Goal: Complete application form: Complete application form

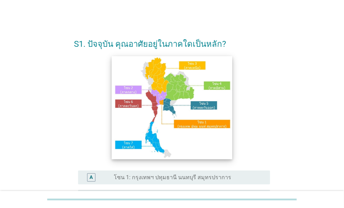
click at [129, 91] on img at bounding box center [172, 107] width 120 height 103
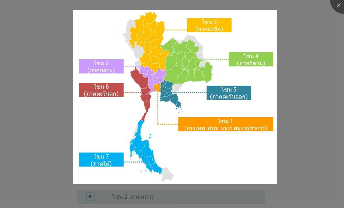
click at [300, 49] on div at bounding box center [172, 104] width 344 height 208
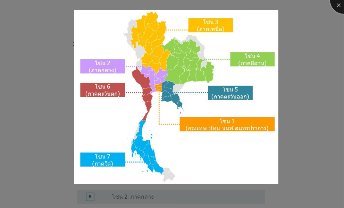
click at [339, 7] on div at bounding box center [344, 0] width 28 height 28
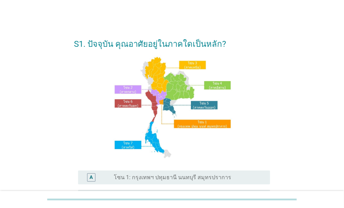
scroll to position [35, 0]
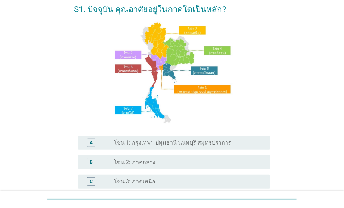
click at [147, 164] on label "โซน 2: ภาคกลาง" at bounding box center [135, 162] width 42 height 7
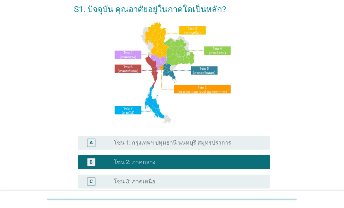
scroll to position [183, 0]
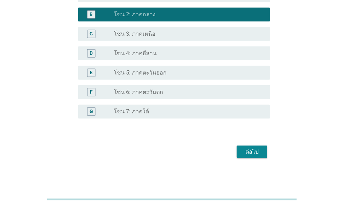
click at [256, 152] on div "ต่อไป" at bounding box center [251, 152] width 19 height 8
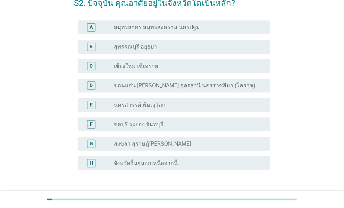
scroll to position [35, 0]
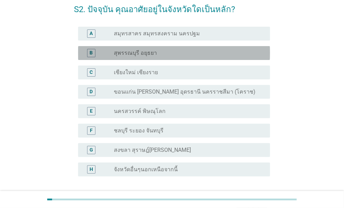
click at [200, 56] on div "radio_button_unchecked สุพรรณบุรี อยุธยา" at bounding box center [186, 53] width 145 height 7
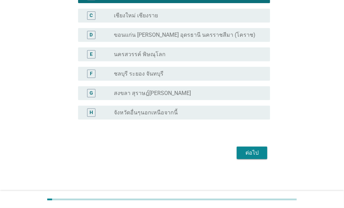
scroll to position [92, 0]
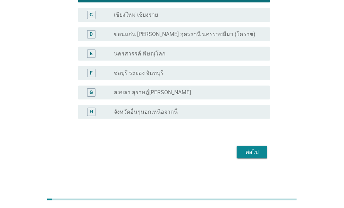
click at [150, 111] on label "จังหวัดอื่นๆนอกเหนือจากนี้" at bounding box center [146, 112] width 64 height 7
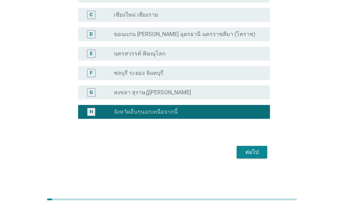
click at [250, 152] on div "ต่อไป" at bounding box center [251, 152] width 19 height 8
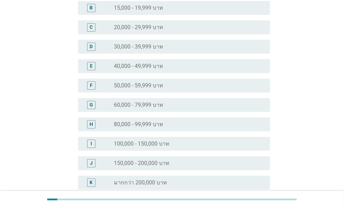
scroll to position [0, 0]
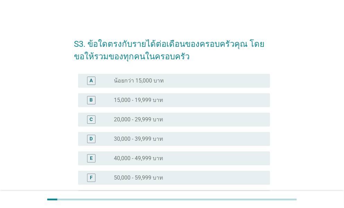
click at [154, 177] on label "50,000 - 59,999 บาท" at bounding box center [138, 178] width 49 height 7
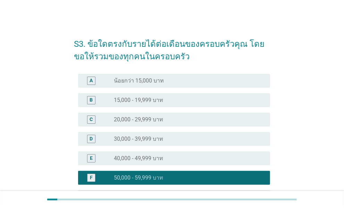
scroll to position [163, 0]
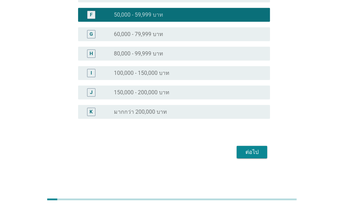
click at [244, 152] on div "ต่อไป" at bounding box center [251, 152] width 19 height 8
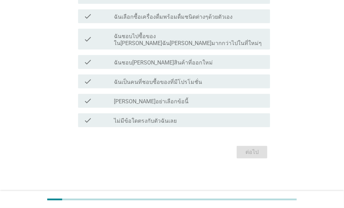
scroll to position [0, 0]
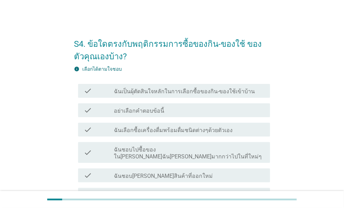
click at [150, 129] on label "ฉันเลือกซื้อเครื่องดื่มพร้อมดื่มชนิดต่างๆด้วยตัวเอง" at bounding box center [173, 130] width 119 height 7
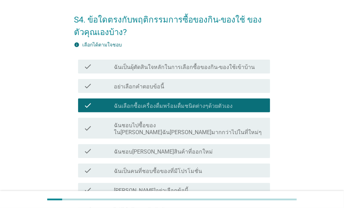
scroll to position [35, 0]
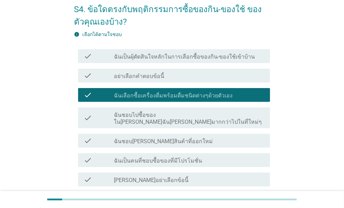
click at [171, 138] on label "ฉันชอบลองสินค้าที่ออกใหม่" at bounding box center [163, 141] width 99 height 7
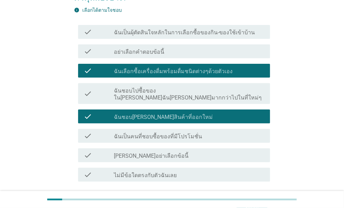
scroll to position [69, 0]
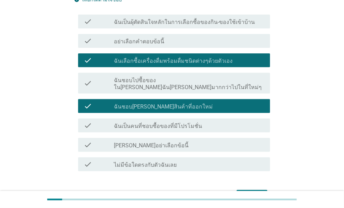
click at [170, 123] on label "ฉันเป็นคนที่ชอบซื้อของที่มีโปรโมชั่น" at bounding box center [158, 126] width 88 height 7
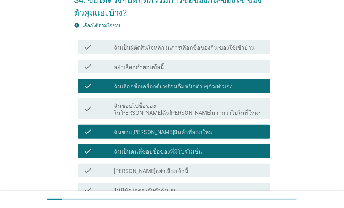
scroll to position [0, 0]
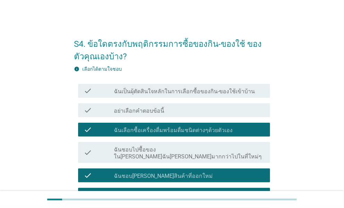
click at [233, 89] on label "ฉันเป็นผุ้ตัดสินใจหลักในการเลือกซื้อของกิน-ของใช้เข้าบ้าน" at bounding box center [184, 91] width 141 height 7
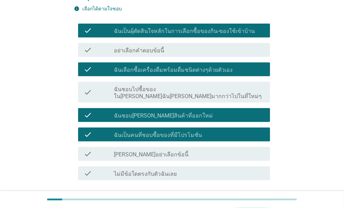
scroll to position [107, 0]
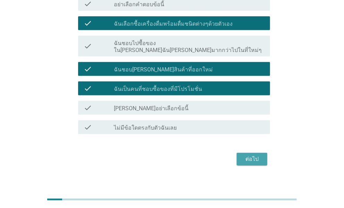
click at [257, 155] on div "ต่อไป" at bounding box center [251, 159] width 19 height 8
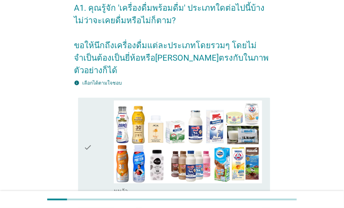
scroll to position [35, 0]
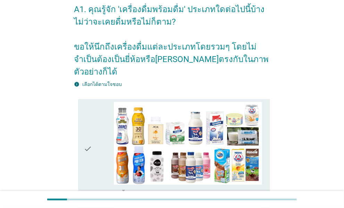
click at [93, 139] on div "check" at bounding box center [99, 149] width 30 height 94
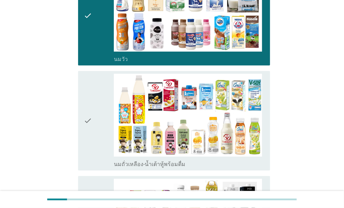
scroll to position [174, 0]
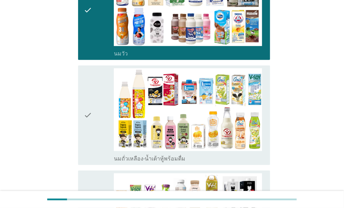
click at [94, 140] on div "check" at bounding box center [99, 115] width 30 height 94
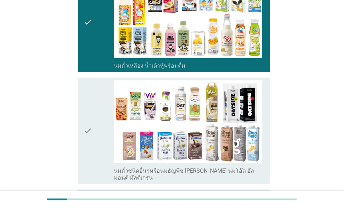
scroll to position [278, 0]
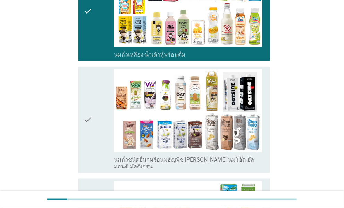
click at [95, 140] on div "check" at bounding box center [99, 119] width 30 height 101
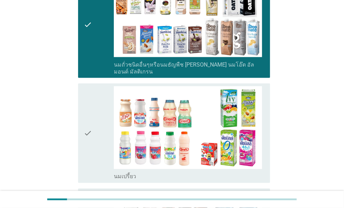
scroll to position [382, 0]
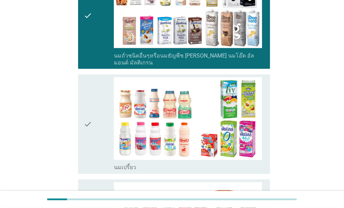
click at [96, 140] on div "check" at bounding box center [99, 124] width 30 height 94
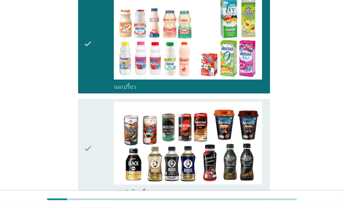
scroll to position [486, 0]
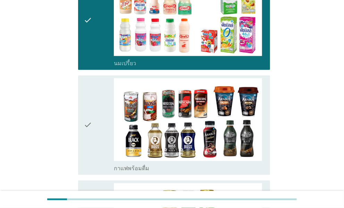
click at [98, 142] on div "check" at bounding box center [99, 125] width 30 height 94
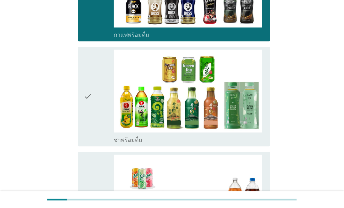
scroll to position [625, 0]
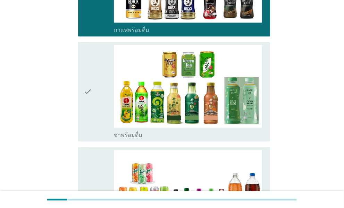
click at [85, 110] on icon "check" at bounding box center [88, 92] width 8 height 94
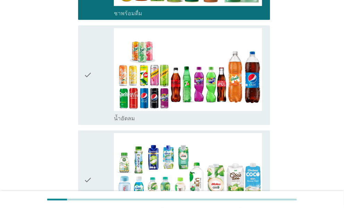
scroll to position [764, 0]
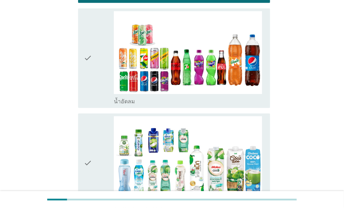
click at [94, 77] on div "check" at bounding box center [99, 58] width 30 height 94
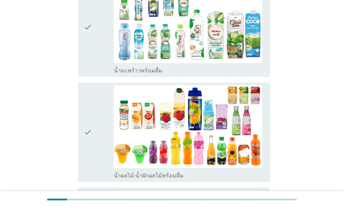
scroll to position [902, 0]
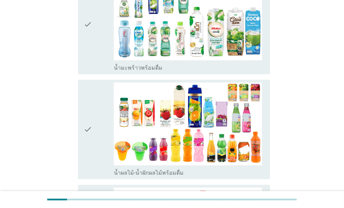
click at [94, 50] on div "check" at bounding box center [99, 24] width 30 height 94
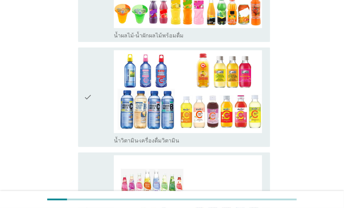
scroll to position [1041, 0]
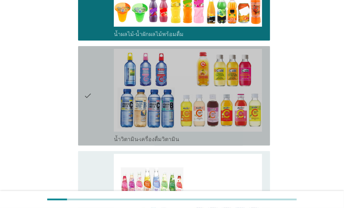
click at [94, 117] on div "check" at bounding box center [99, 96] width 30 height 94
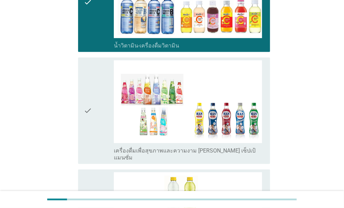
scroll to position [1145, 0]
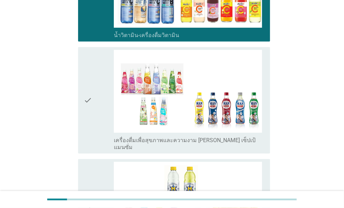
click at [93, 116] on div "check" at bounding box center [99, 100] width 30 height 101
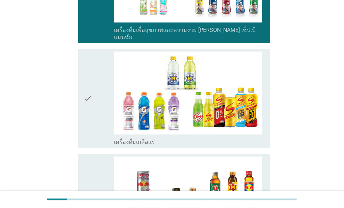
scroll to position [1284, 0]
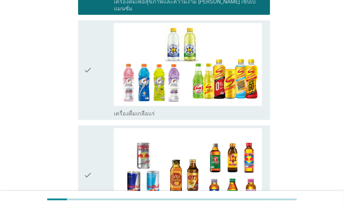
click at [92, 87] on div "check" at bounding box center [99, 70] width 30 height 94
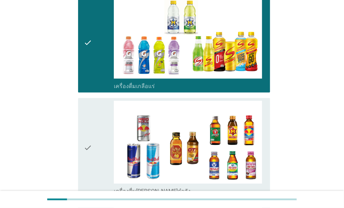
scroll to position [1353, 0]
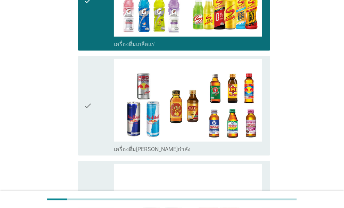
click at [96, 115] on div "check" at bounding box center [99, 106] width 30 height 94
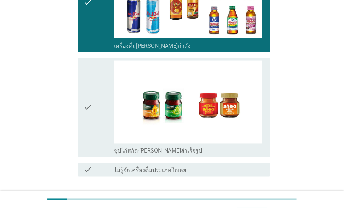
scroll to position [1458, 0]
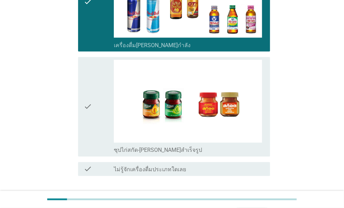
click at [99, 119] on div "check" at bounding box center [99, 107] width 30 height 94
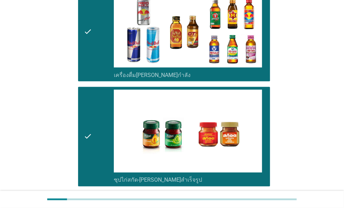
scroll to position [1478, 0]
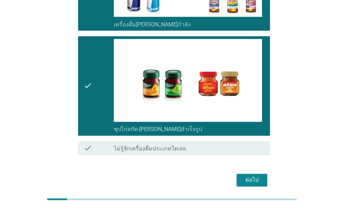
click at [251, 176] on div "ต่อไป" at bounding box center [251, 180] width 19 height 8
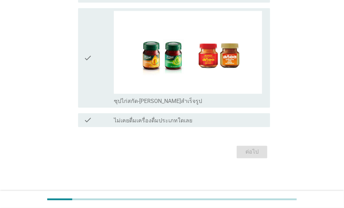
scroll to position [0, 0]
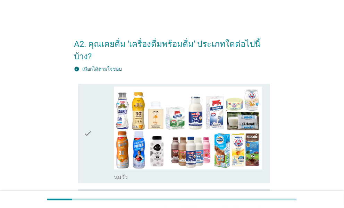
click at [95, 152] on div "check" at bounding box center [99, 134] width 30 height 94
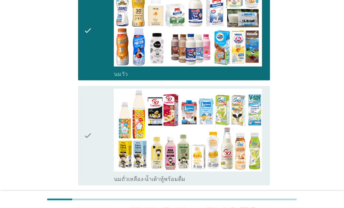
scroll to position [104, 0]
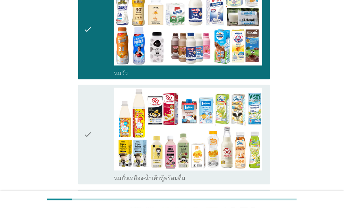
click at [97, 150] on div "check" at bounding box center [99, 135] width 30 height 94
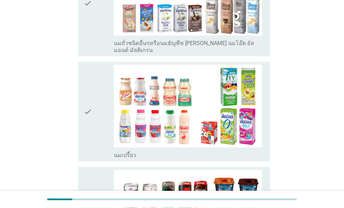
scroll to position [347, 0]
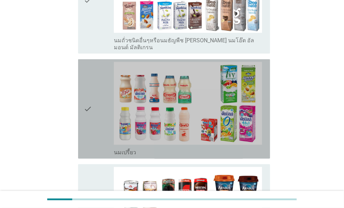
click at [98, 132] on div "check" at bounding box center [99, 109] width 30 height 94
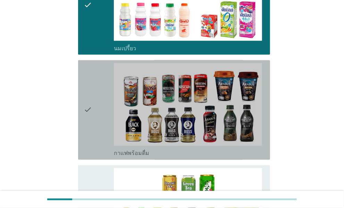
click at [98, 130] on div "check" at bounding box center [99, 110] width 30 height 94
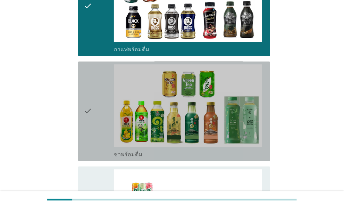
click at [98, 130] on div "check" at bounding box center [99, 111] width 30 height 94
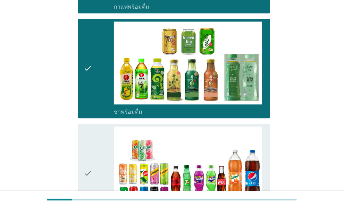
scroll to position [694, 0]
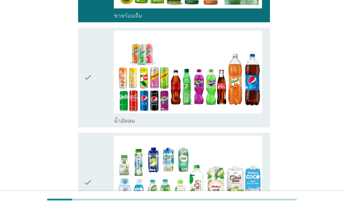
click at [99, 98] on div "check" at bounding box center [99, 78] width 30 height 94
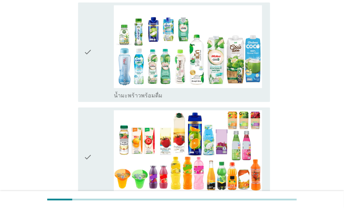
scroll to position [833, 0]
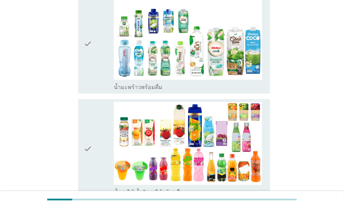
click at [97, 63] on div "check" at bounding box center [99, 44] width 30 height 94
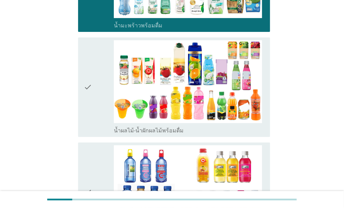
scroll to position [937, 0]
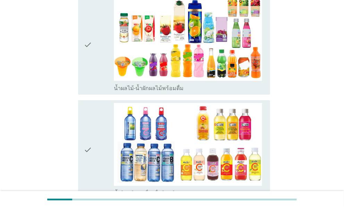
click at [91, 65] on icon "check" at bounding box center [88, 45] width 8 height 94
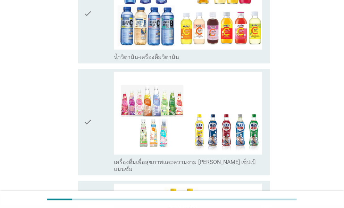
scroll to position [1076, 0]
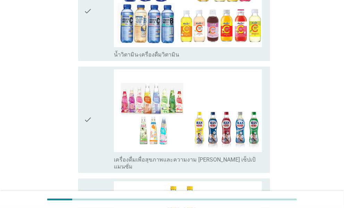
click at [99, 29] on div "check" at bounding box center [99, 11] width 30 height 94
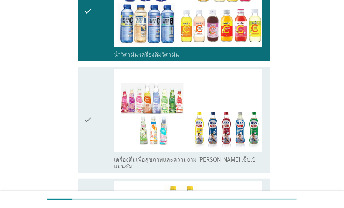
click at [96, 134] on div "check" at bounding box center [99, 119] width 30 height 101
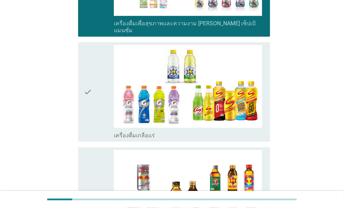
scroll to position [1215, 0]
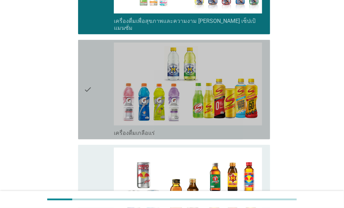
click at [95, 102] on div "check" at bounding box center [99, 90] width 30 height 94
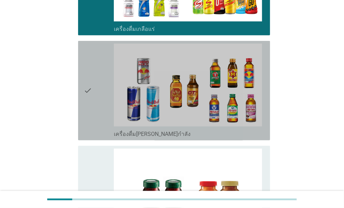
click at [97, 99] on div "check" at bounding box center [99, 91] width 30 height 94
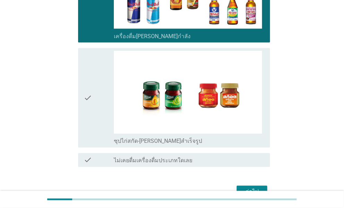
scroll to position [1423, 0]
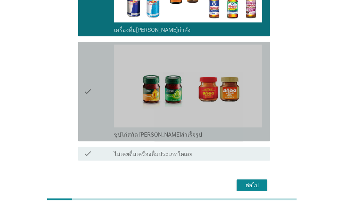
click at [94, 102] on div "check" at bounding box center [99, 92] width 30 height 94
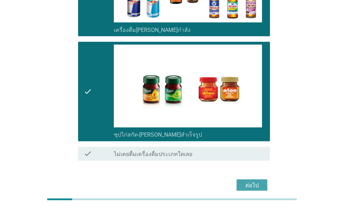
click at [243, 182] on div "ต่อไป" at bounding box center [251, 186] width 19 height 8
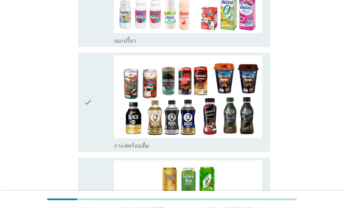
scroll to position [347, 0]
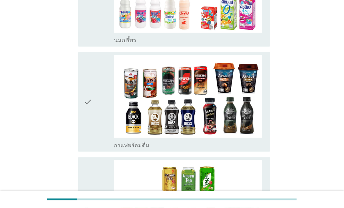
click at [94, 145] on div "check" at bounding box center [99, 102] width 30 height 94
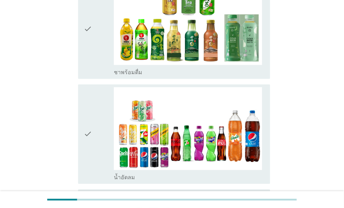
scroll to position [555, 0]
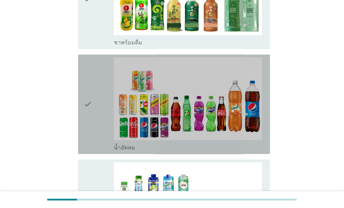
click at [94, 145] on div "check" at bounding box center [99, 104] width 30 height 94
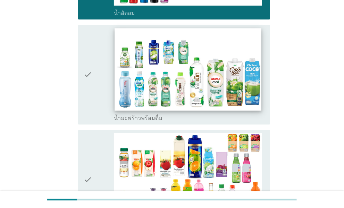
scroll to position [694, 0]
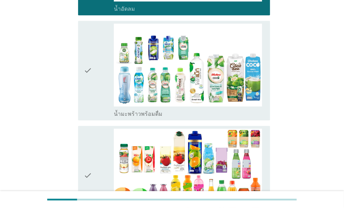
click at [84, 116] on icon "check" at bounding box center [88, 71] width 8 height 94
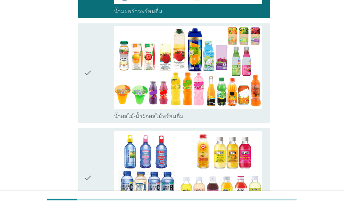
scroll to position [798, 0]
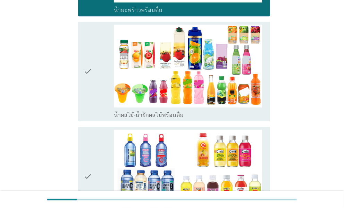
click at [92, 107] on div "check" at bounding box center [99, 72] width 30 height 94
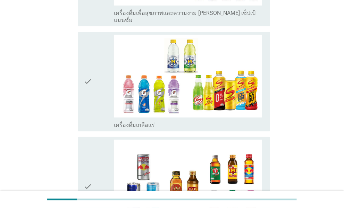
scroll to position [1145, 0]
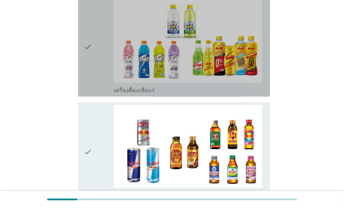
click at [99, 80] on div "check" at bounding box center [99, 47] width 30 height 94
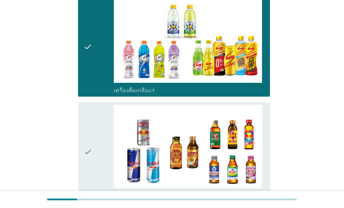
click at [110, 169] on div "check" at bounding box center [99, 152] width 30 height 94
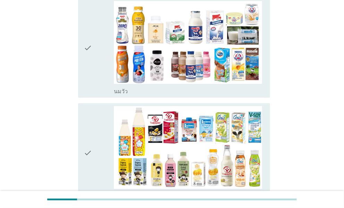
scroll to position [0, 0]
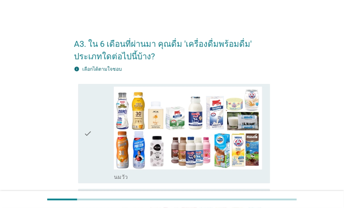
click at [101, 167] on div "check" at bounding box center [99, 134] width 30 height 94
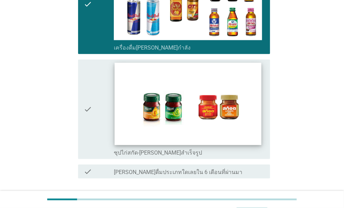
scroll to position [1301, 0]
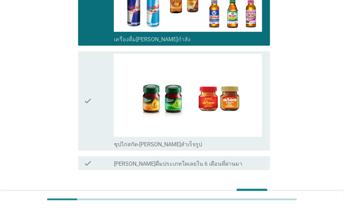
click at [264, 187] on div "ต่อไป" at bounding box center [172, 195] width 196 height 17
click at [256, 191] on div "ต่อไป" at bounding box center [251, 195] width 19 height 8
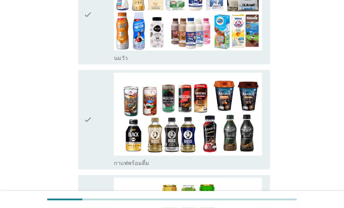
scroll to position [139, 0]
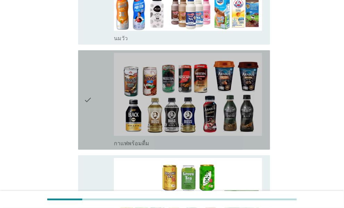
click at [94, 140] on div "check" at bounding box center [99, 100] width 30 height 94
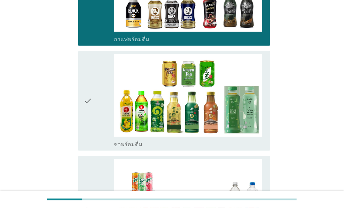
click at [92, 137] on div "check" at bounding box center [99, 101] width 30 height 94
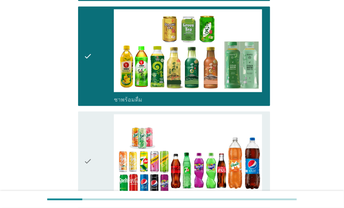
scroll to position [347, 0]
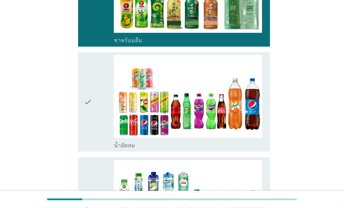
click at [87, 145] on icon "check" at bounding box center [88, 102] width 8 height 94
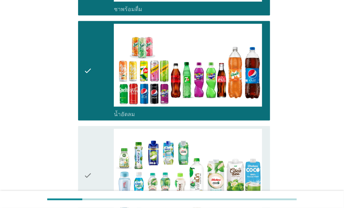
scroll to position [416, 0]
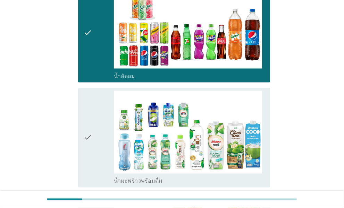
click at [94, 153] on div "check" at bounding box center [99, 138] width 30 height 94
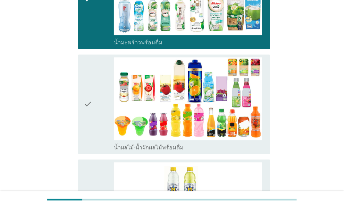
click at [90, 144] on icon "check" at bounding box center [88, 104] width 8 height 94
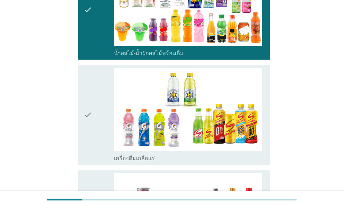
scroll to position [659, 0]
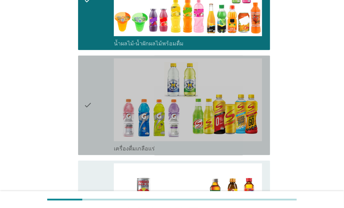
click at [90, 140] on icon "check" at bounding box center [88, 105] width 8 height 94
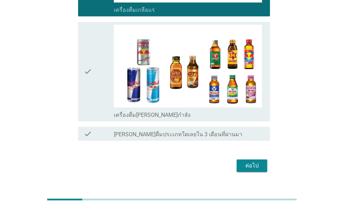
click at [92, 101] on icon "check" at bounding box center [88, 72] width 8 height 94
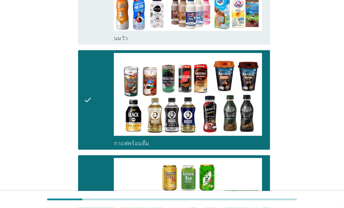
scroll to position [0, 0]
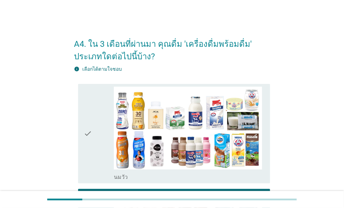
click at [95, 174] on div "check" at bounding box center [99, 134] width 30 height 94
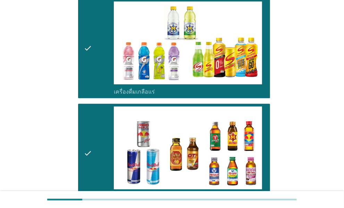
scroll to position [811, 0]
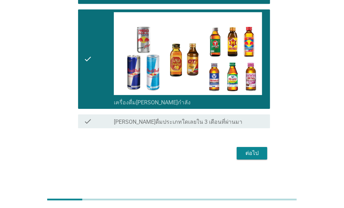
click at [257, 152] on div "ต่อไป" at bounding box center [251, 153] width 19 height 8
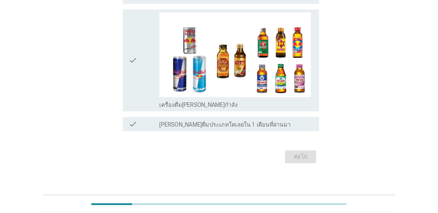
scroll to position [0, 0]
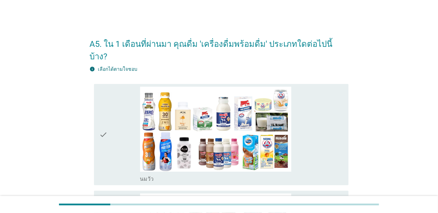
click at [100, 148] on icon "check" at bounding box center [104, 135] width 8 height 96
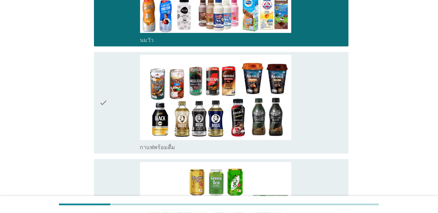
click at [121, 122] on div "check" at bounding box center [120, 103] width 41 height 96
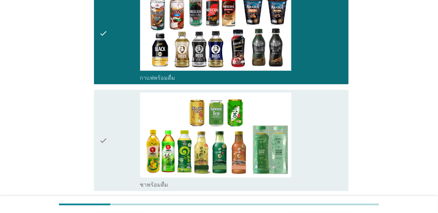
click at [128, 151] on div "check" at bounding box center [120, 141] width 41 height 96
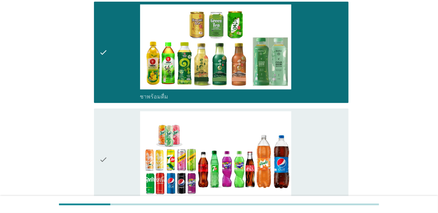
scroll to position [382, 0]
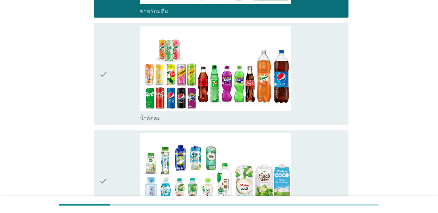
click at [119, 114] on div "check check_box น้ำอัดลม" at bounding box center [219, 73] width 259 height 107
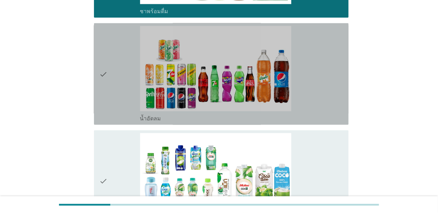
click at [123, 111] on div "check check_box น้ำอัดลม" at bounding box center [221, 74] width 255 height 102
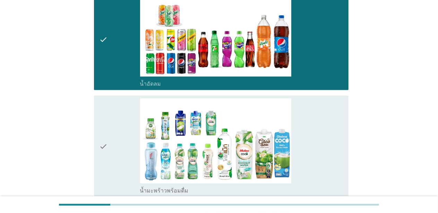
click at [127, 151] on div "check" at bounding box center [120, 147] width 41 height 96
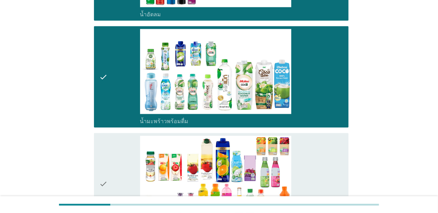
scroll to position [590, 0]
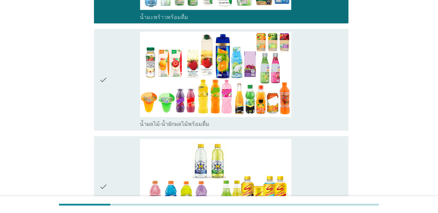
click at [126, 99] on div "check" at bounding box center [120, 80] width 41 height 96
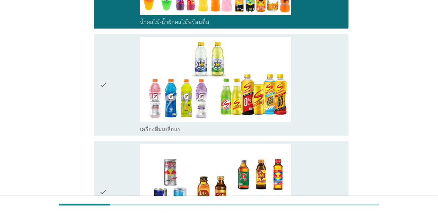
scroll to position [694, 0]
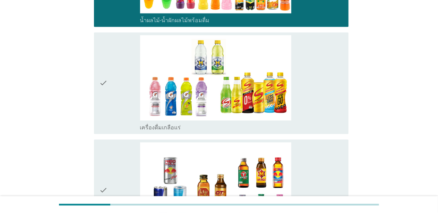
click at [122, 114] on div "check" at bounding box center [120, 83] width 41 height 96
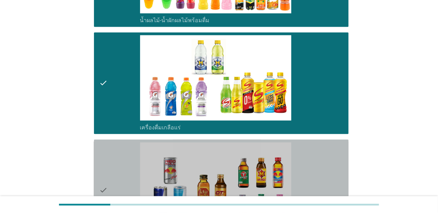
click at [124, 166] on div "check" at bounding box center [120, 190] width 41 height 96
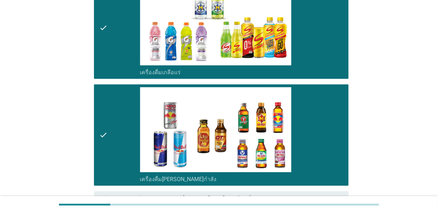
scroll to position [809, 0]
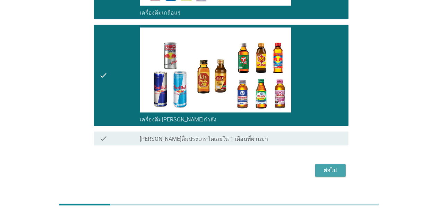
click at [322, 166] on div "ต่อไป" at bounding box center [330, 170] width 19 height 8
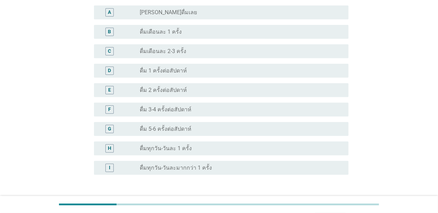
scroll to position [208, 0]
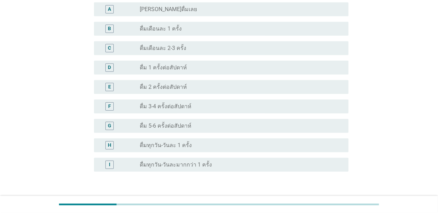
click at [194, 104] on div "radio_button_unchecked ดื่ม 3-4 ครั้งต่อสัปดาห์" at bounding box center [238, 106] width 197 height 7
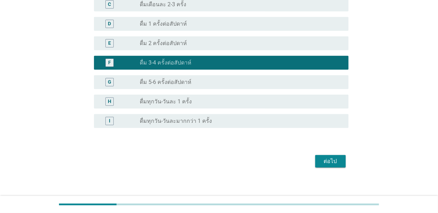
scroll to position [256, 0]
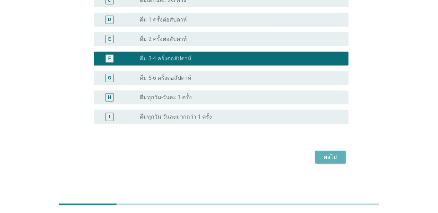
click at [328, 159] on div "ต่อไป" at bounding box center [330, 157] width 19 height 8
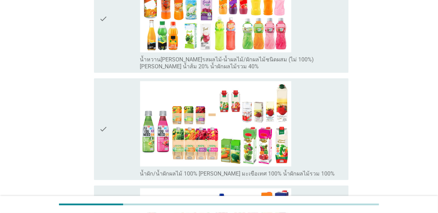
scroll to position [174, 0]
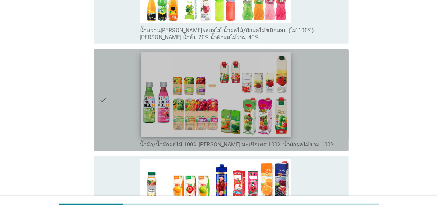
click at [238, 117] on img at bounding box center [216, 94] width 150 height 84
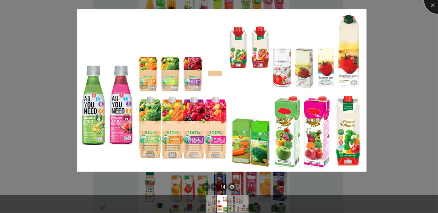
click at [344, 8] on div at bounding box center [438, 0] width 28 height 28
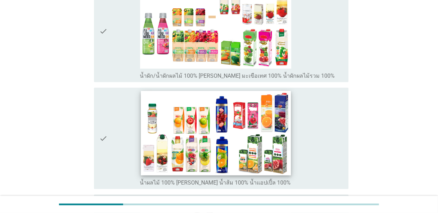
scroll to position [243, 0]
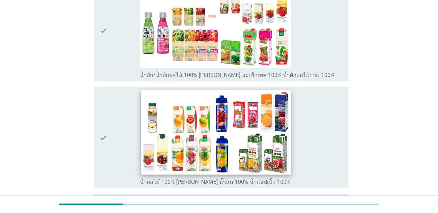
click at [174, 159] on img at bounding box center [216, 132] width 150 height 84
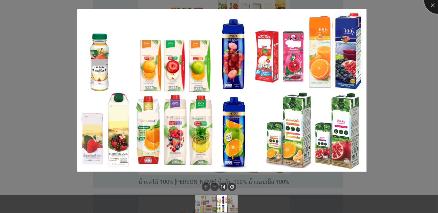
click at [344, 4] on div at bounding box center [438, 0] width 28 height 28
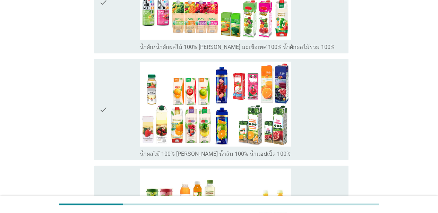
scroll to position [278, 0]
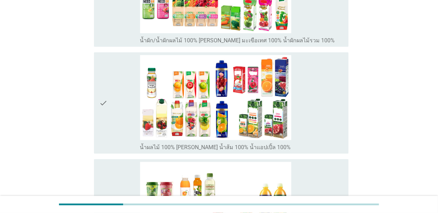
click at [106, 150] on icon "check" at bounding box center [104, 103] width 8 height 96
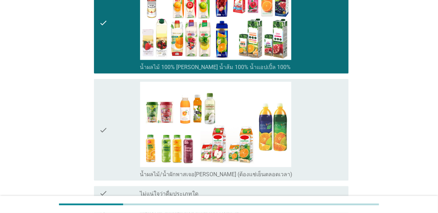
scroll to position [376, 0]
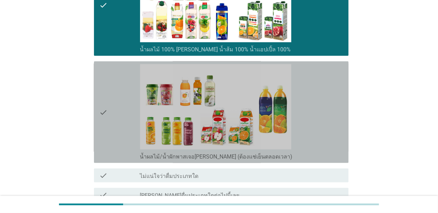
click at [102, 157] on icon "check" at bounding box center [104, 112] width 8 height 96
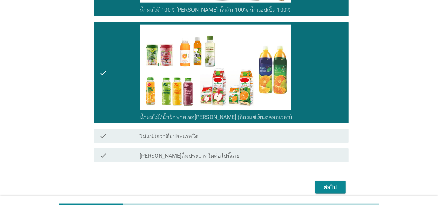
scroll to position [445, 0]
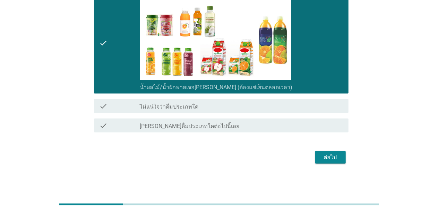
click at [336, 156] on div "ต่อไป" at bounding box center [330, 157] width 19 height 8
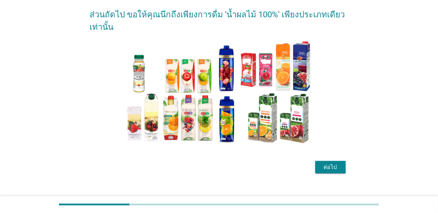
scroll to position [40, 0]
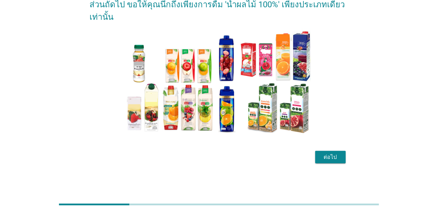
click at [337, 160] on div "ต่อไป" at bounding box center [330, 157] width 19 height 8
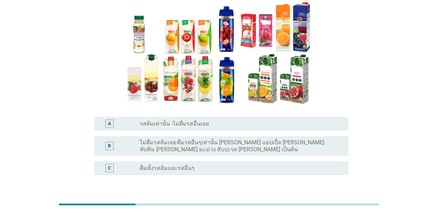
scroll to position [69, 0]
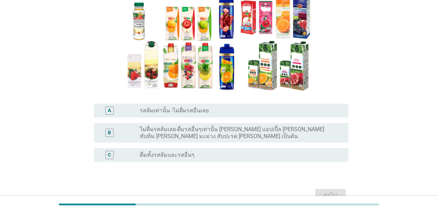
click at [255, 128] on label "ไม่ดื่มรสส้มเลย-ดื่มรสอื่นๆเท่านั้น เช่น แอปเปิ้ล องุ่น ทับทิม ฝรั่ง มะม่วง สับ…" at bounding box center [238, 133] width 197 height 14
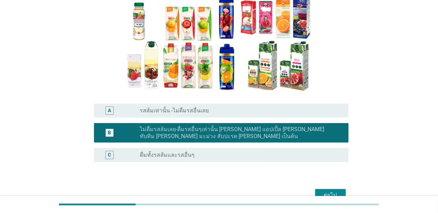
click at [176, 156] on label "ดื่มทั้งรสส้มและรสอื่นๆ" at bounding box center [167, 155] width 55 height 7
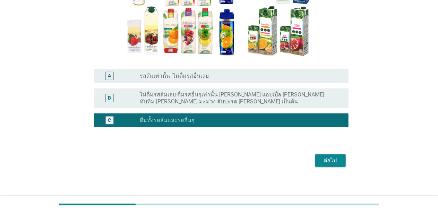
scroll to position [108, 0]
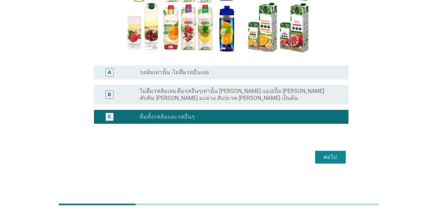
click at [323, 158] on div "ต่อไป" at bounding box center [330, 157] width 19 height 8
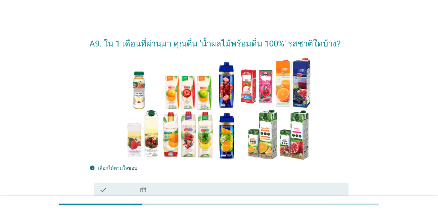
scroll to position [0, 0]
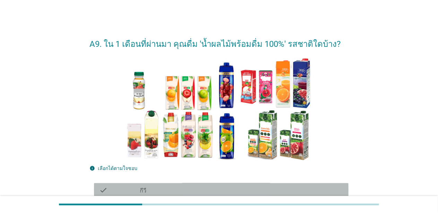
click at [150, 184] on div "check check_box_outline_blank กีวี" at bounding box center [221, 190] width 255 height 14
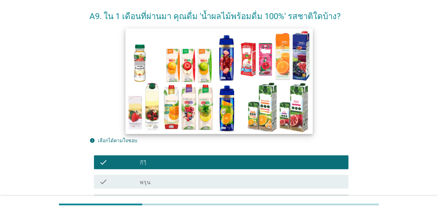
scroll to position [69, 0]
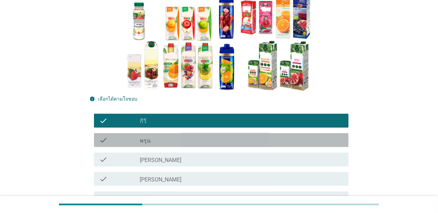
click at [142, 141] on label "พรุน" at bounding box center [145, 140] width 11 height 7
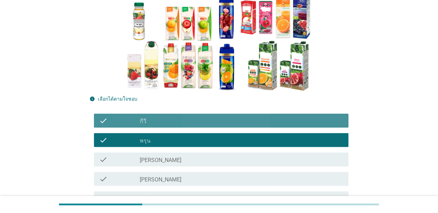
click at [153, 121] on div "check_box_outline_blank กีวี" at bounding box center [241, 121] width 203 height 8
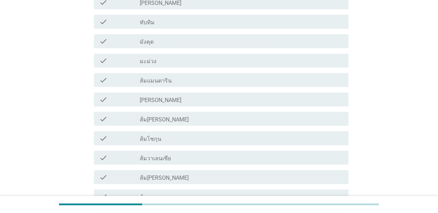
scroll to position [416, 0]
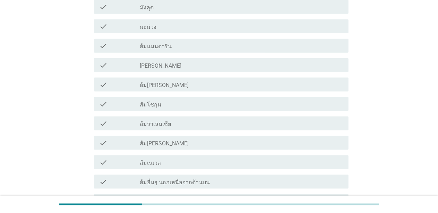
click at [192, 140] on div "check_box_outline_blank ส้มสีทอง" at bounding box center [241, 143] width 203 height 8
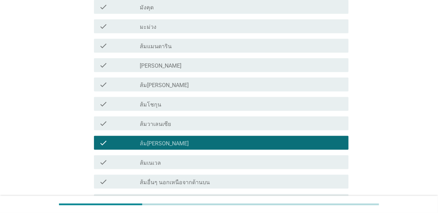
click at [192, 140] on div "check_box_outline_blank ส้มสีทอง" at bounding box center [241, 143] width 203 height 8
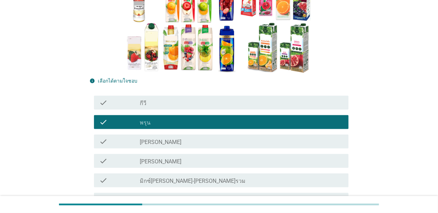
scroll to position [69, 0]
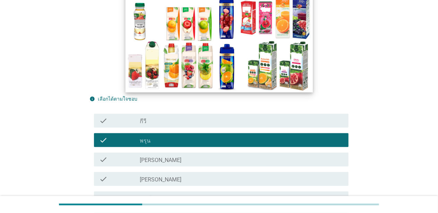
click at [268, 60] on img at bounding box center [218, 40] width 187 height 106
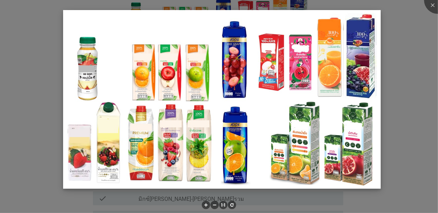
click at [142, 95] on img at bounding box center [222, 99] width 318 height 179
click at [169, 81] on img at bounding box center [222, 99] width 318 height 179
click at [147, 146] on img at bounding box center [222, 99] width 318 height 179
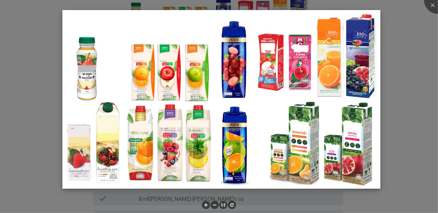
click at [147, 146] on img at bounding box center [221, 99] width 318 height 179
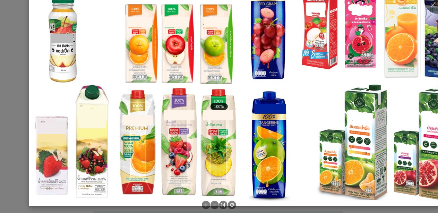
click at [147, 146] on img at bounding box center [251, 81] width 444 height 250
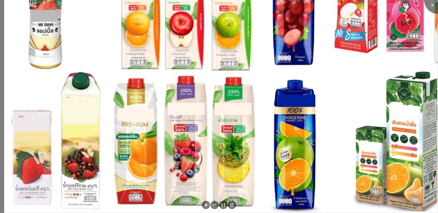
scroll to position [0, 0]
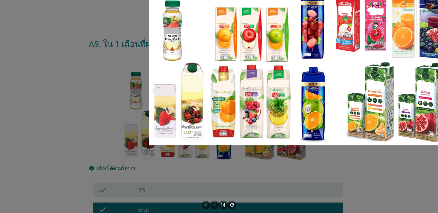
click at [94, 53] on div at bounding box center [219, 106] width 438 height 213
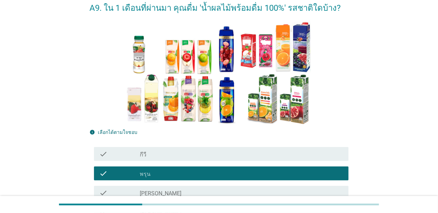
scroll to position [35, 0]
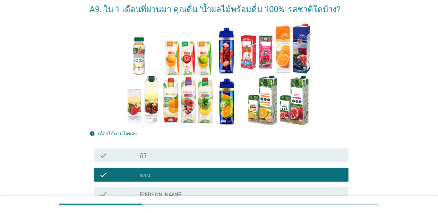
click at [162, 173] on div "check_box พรุน" at bounding box center [241, 175] width 203 height 8
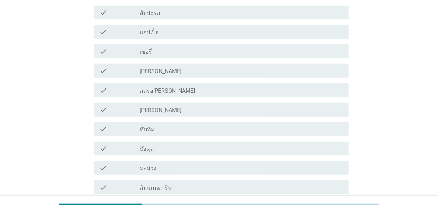
scroll to position [278, 0]
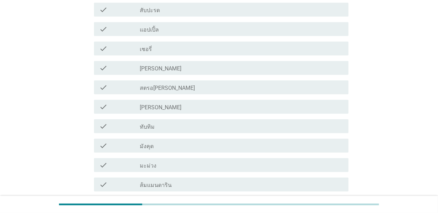
click at [180, 126] on div "check_box_outline_blank ทับทิม" at bounding box center [241, 126] width 203 height 8
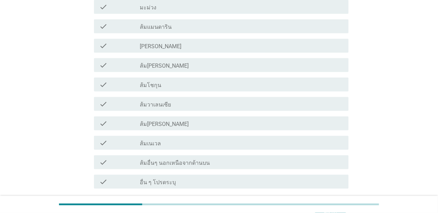
scroll to position [451, 0]
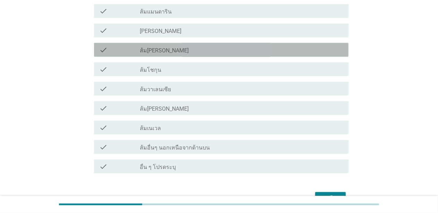
click at [186, 49] on div "check_box_outline_blank ส้มสายน้ำผึ้ง" at bounding box center [241, 50] width 203 height 8
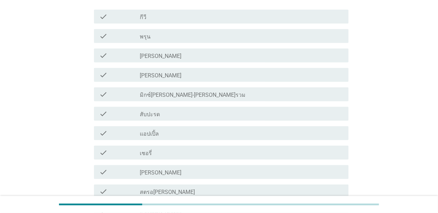
scroll to position [0, 0]
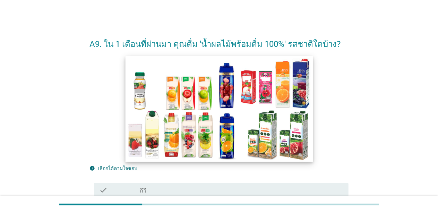
click at [252, 105] on img at bounding box center [218, 109] width 187 height 106
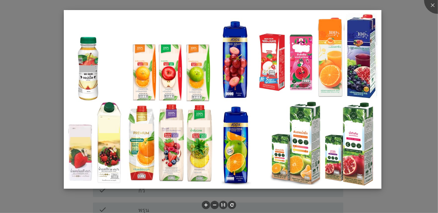
click at [151, 155] on img at bounding box center [223, 99] width 318 height 179
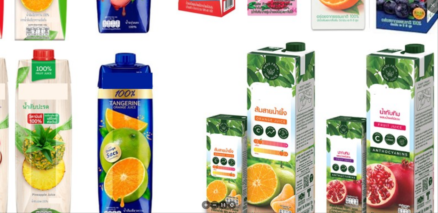
click at [191, 143] on img at bounding box center [95, 36] width 715 height 403
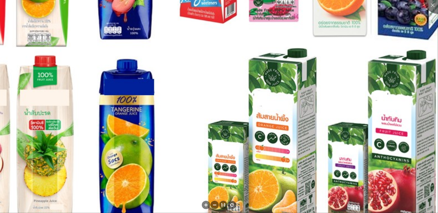
click at [310, 62] on img at bounding box center [96, 42] width 715 height 403
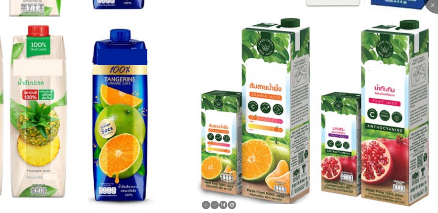
click at [344, 18] on img at bounding box center [90, 12] width 715 height 403
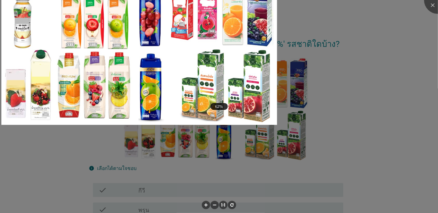
click at [344, 153] on div at bounding box center [219, 106] width 438 height 213
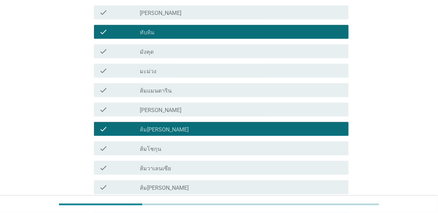
scroll to position [416, 0]
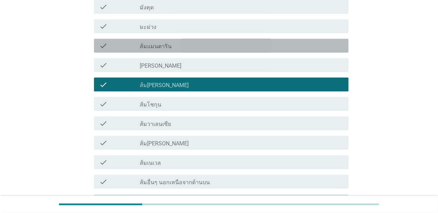
click at [182, 40] on div "check check_box_outline_blank ส้มแมนดาริน" at bounding box center [221, 46] width 255 height 14
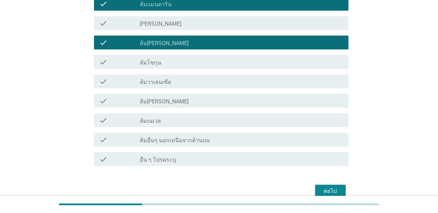
scroll to position [493, 0]
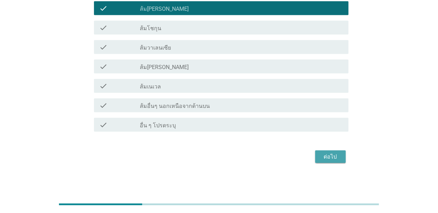
click at [330, 156] on div "ต่อไป" at bounding box center [330, 157] width 19 height 8
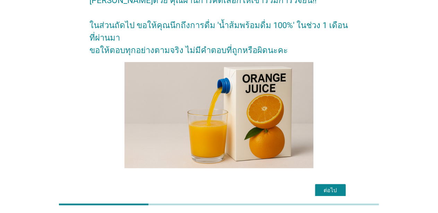
scroll to position [77, 0]
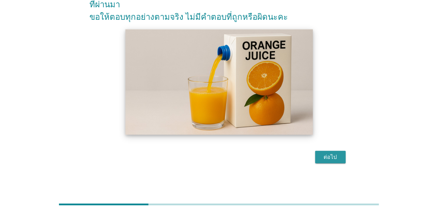
drag, startPoint x: 340, startPoint y: 151, endPoint x: 295, endPoint y: 131, distance: 48.8
click at [340, 151] on button "ต่อไป" at bounding box center [330, 157] width 31 height 12
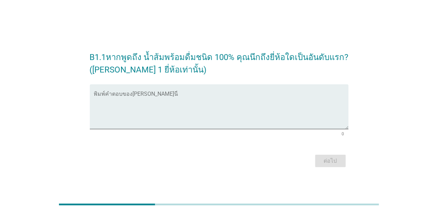
scroll to position [17, 0]
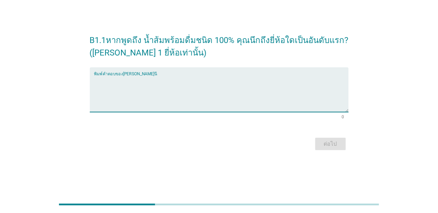
click at [159, 83] on textarea "พิมพ์คำตอบของคุณ ที่นี่" at bounding box center [221, 94] width 255 height 36
type textarea "ชบา"
click at [324, 144] on div "ต่อไป" at bounding box center [330, 144] width 19 height 8
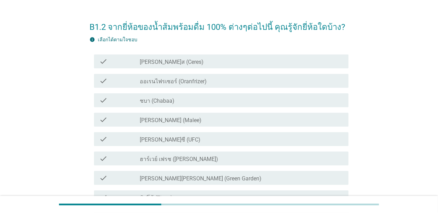
scroll to position [0, 0]
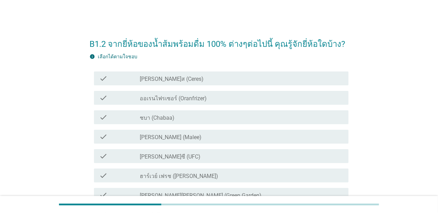
click at [232, 116] on div "check_box_outline_blank ชบา (Chabaa)" at bounding box center [241, 117] width 203 height 8
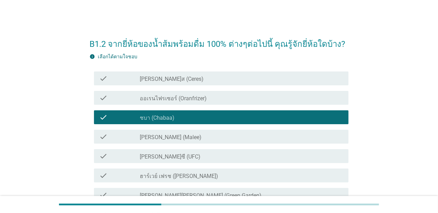
click at [205, 133] on div "check_box_outline_blank มาลี (Malee)" at bounding box center [241, 137] width 203 height 8
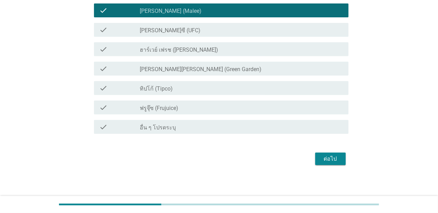
scroll to position [128, 0]
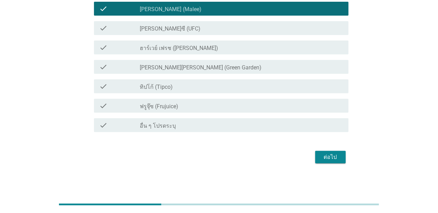
click at [249, 84] on div "check_box_outline_blank ทิปโก้ (Tipco)" at bounding box center [241, 86] width 203 height 8
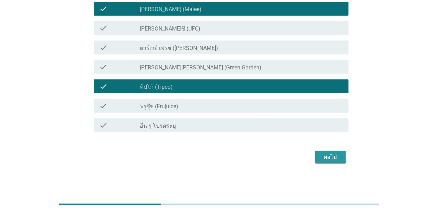
click at [330, 153] on div "ต่อไป" at bounding box center [330, 157] width 19 height 8
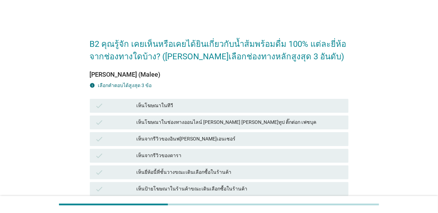
click at [210, 108] on div "เห็นโฆษณาในทีวี" at bounding box center [240, 106] width 206 height 8
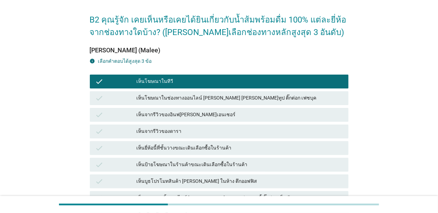
scroll to position [69, 0]
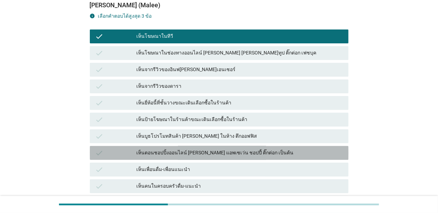
click at [217, 153] on div "เห็นตอนชอปปิ้งออนไลน์ เช่น แอพเซเว่น ชอปปี้ ติ๊กต่อก เป็นต้น" at bounding box center [240, 153] width 206 height 8
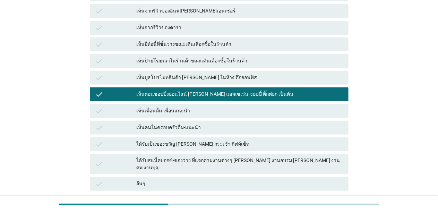
scroll to position [139, 0]
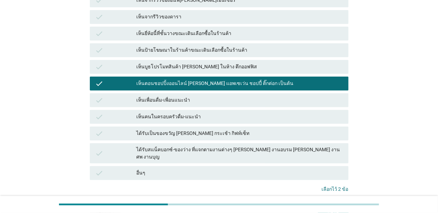
click at [230, 131] on div "ได้รับเป็นของขวัญ เช่น กระเช้า กิฟท์เซ็ท" at bounding box center [240, 133] width 206 height 8
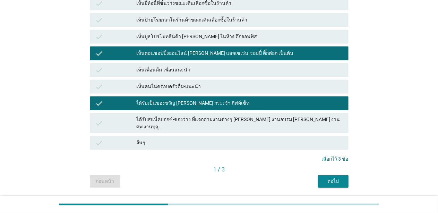
scroll to position [174, 0]
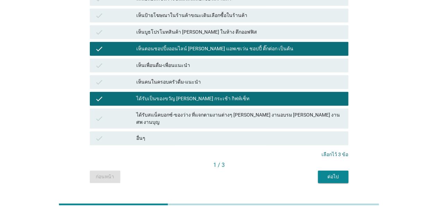
click at [334, 173] on div "ต่อไป" at bounding box center [333, 176] width 19 height 7
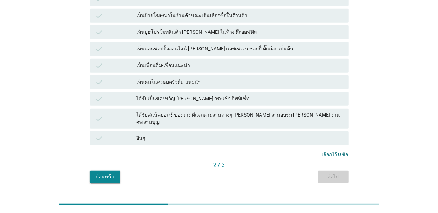
scroll to position [0, 0]
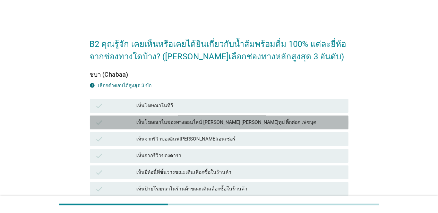
click at [201, 119] on div "เห็นโฆษณาในช่องทางออนไลน์ เช่น ยูทูป ติ๊กต่อก เฟซบุค" at bounding box center [240, 122] width 206 height 8
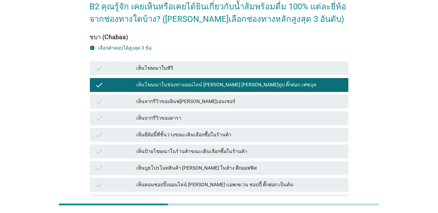
scroll to position [35, 0]
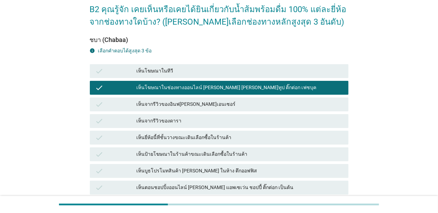
click at [182, 73] on div "เห็นโฆษณาในทีวี" at bounding box center [240, 71] width 206 height 8
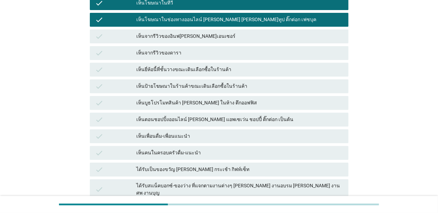
scroll to position [104, 0]
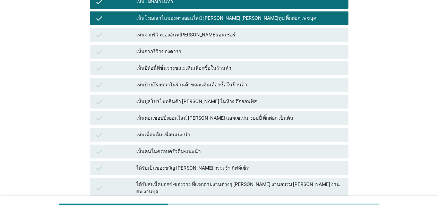
click at [264, 117] on div "เห็นตอนชอปปิ้งออนไลน์ เช่น แอพเซเว่น ชอปปี้ ติ๊กต่อก เป็นต้น" at bounding box center [240, 118] width 206 height 8
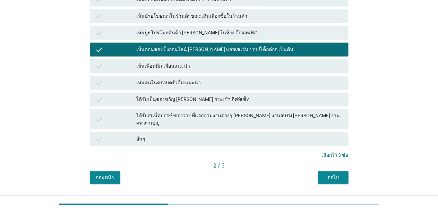
scroll to position [185, 0]
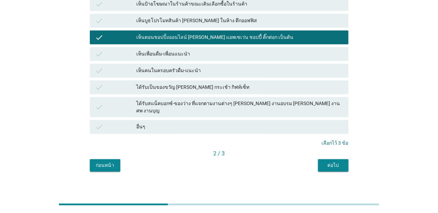
click at [336, 162] on div "ต่อไป" at bounding box center [333, 165] width 19 height 7
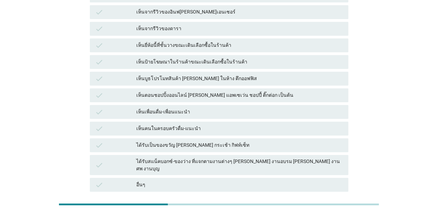
scroll to position [104, 0]
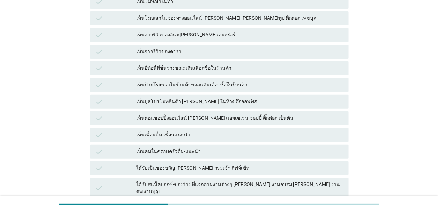
click at [226, 65] on div "เห็นยี่ห้อนี้ที่ชั้นวางขณะเดินเลือกซื้อในร้านค้า" at bounding box center [240, 68] width 206 height 8
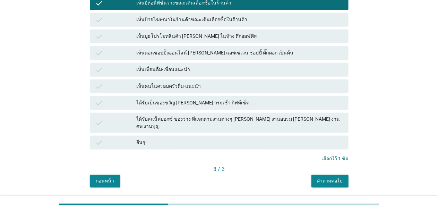
scroll to position [185, 0]
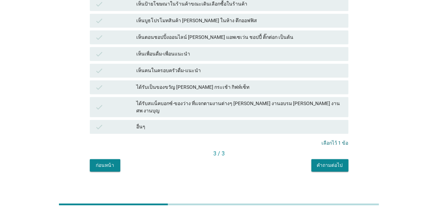
click at [332, 162] on div "คำถามต่อไป" at bounding box center [330, 165] width 26 height 7
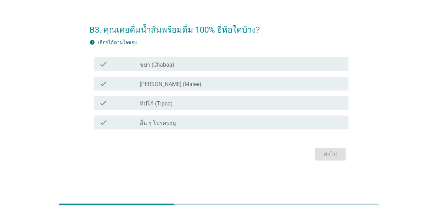
scroll to position [0, 0]
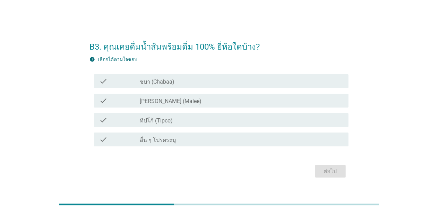
click at [176, 77] on div "check_box_outline_blank ชบา (Chabaa)" at bounding box center [241, 81] width 203 height 8
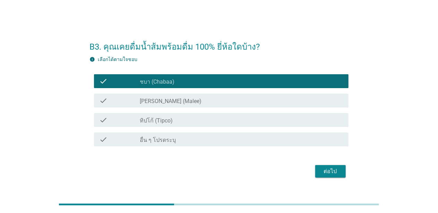
click at [176, 101] on div "check_box_outline_blank มาลี (Malee)" at bounding box center [241, 100] width 203 height 8
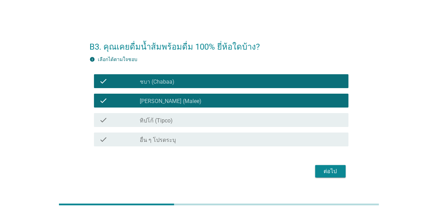
click at [181, 121] on div "check_box_outline_blank ทิปโก้ (Tipco)" at bounding box center [241, 120] width 203 height 8
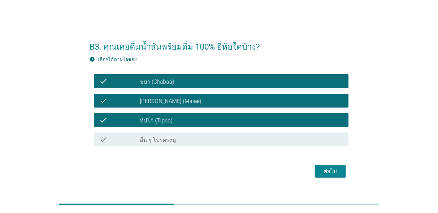
click at [182, 137] on div "check_box_outline_blank อื่น ๆ โปรดระบุ" at bounding box center [241, 139] width 203 height 8
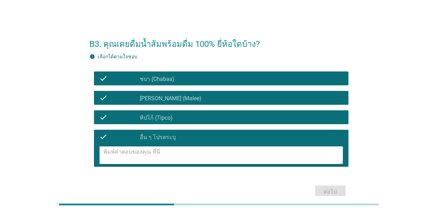
click at [134, 136] on div "check" at bounding box center [120, 137] width 41 height 8
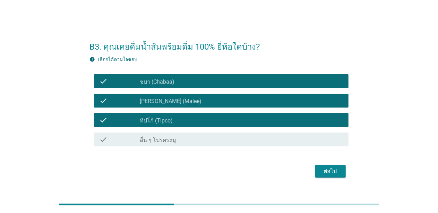
click at [324, 172] on div "ต่อไป" at bounding box center [330, 171] width 19 height 8
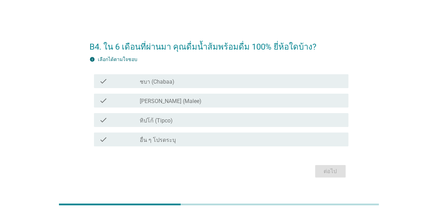
click at [160, 81] on label "ชบา (Chabaa)" at bounding box center [157, 81] width 35 height 7
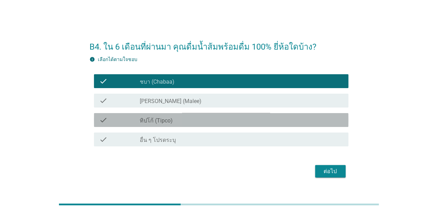
click at [197, 119] on div "check_box_outline_blank ทิปโก้ (Tipco)" at bounding box center [241, 120] width 203 height 8
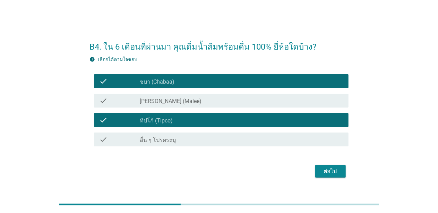
click at [321, 167] on button "ต่อไป" at bounding box center [330, 171] width 31 height 12
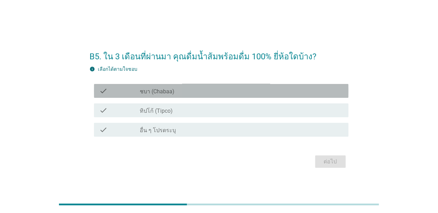
click at [169, 90] on label "ชบา (Chabaa)" at bounding box center [157, 91] width 35 height 7
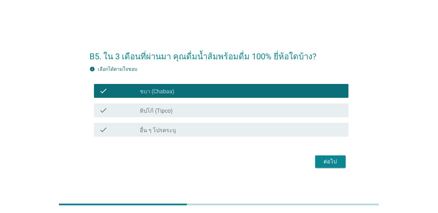
click at [176, 107] on div "check_box ทิปโก้ (Tipco)" at bounding box center [241, 110] width 203 height 8
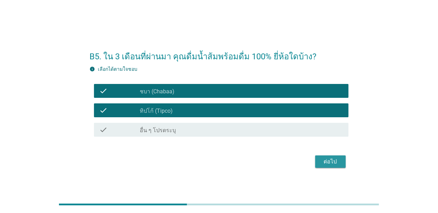
click at [327, 163] on div "ต่อไป" at bounding box center [330, 162] width 19 height 8
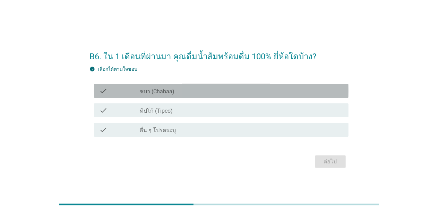
click at [153, 93] on label "ชบา (Chabaa)" at bounding box center [157, 91] width 35 height 7
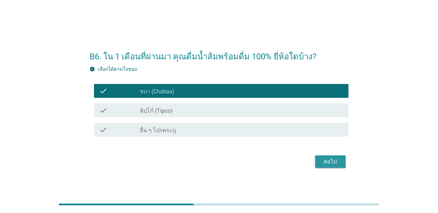
click at [327, 161] on div "ต่อไป" at bounding box center [330, 162] width 19 height 8
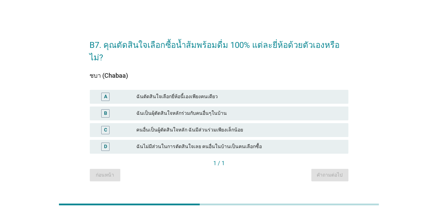
click at [218, 94] on div "ฉันตัดสินใจเลือกยี่ห้อนี้เองเพียงคนเดียว" at bounding box center [240, 97] width 206 height 8
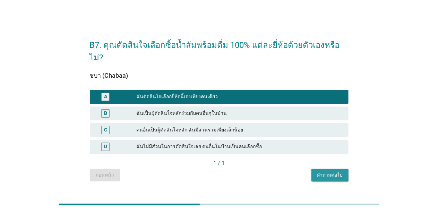
click at [325, 171] on div "คำถามต่อไป" at bounding box center [330, 174] width 26 height 7
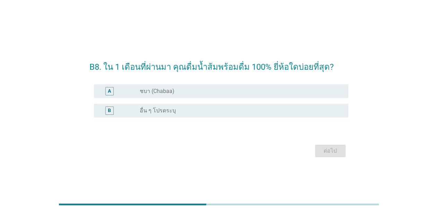
click at [183, 92] on div "radio_button_unchecked ชบา (Chabaa)" at bounding box center [238, 91] width 197 height 7
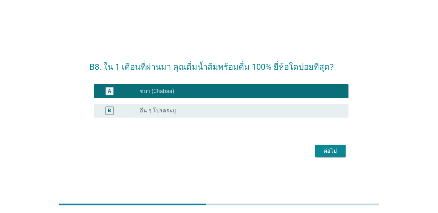
click at [324, 150] on div "ต่อไป" at bounding box center [330, 151] width 19 height 8
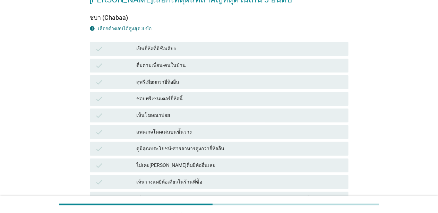
scroll to position [69, 0]
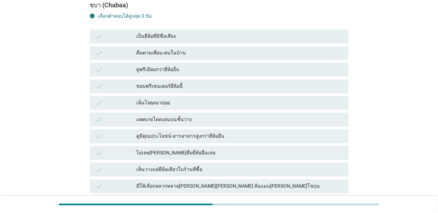
click at [184, 102] on div "เห็นโฆษณาบ่อย" at bounding box center [240, 103] width 206 height 8
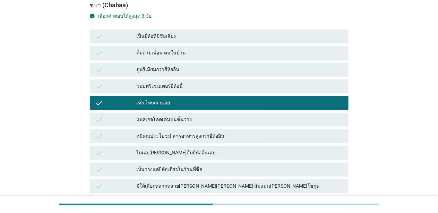
click at [228, 133] on div "ดูมีคุณประโยชน์-สารอาหารสูงกว่ายี่ห้ออื่น" at bounding box center [240, 136] width 206 height 8
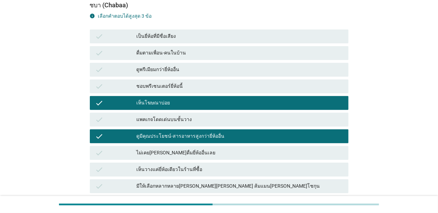
click at [207, 117] on div "แพคเกจโดดเด่นบนชั้นวาง" at bounding box center [240, 120] width 206 height 8
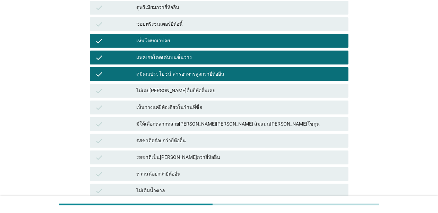
scroll to position [139, 0]
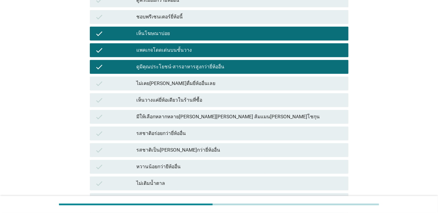
click at [167, 31] on div "เห็นโฆษณาบ่อย" at bounding box center [240, 33] width 206 height 8
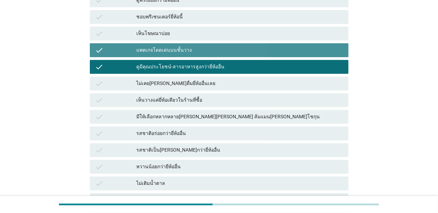
click at [201, 52] on div "แพคเกจโดดเด่นบนชั้นวาง" at bounding box center [240, 50] width 206 height 8
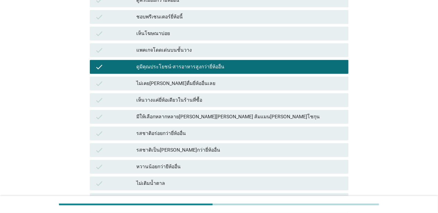
click at [247, 121] on div "check มีให้เลือกหลากหลายรสชาติ เช่น ส้มเขียวหวาน ส้มแมนดาริน ส้มโชกุน" at bounding box center [219, 117] width 259 height 14
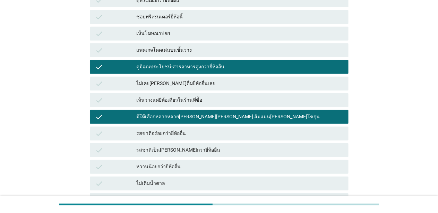
click at [180, 164] on div "หวานน้อยกว่ายีห้ออื่น" at bounding box center [240, 167] width 206 height 8
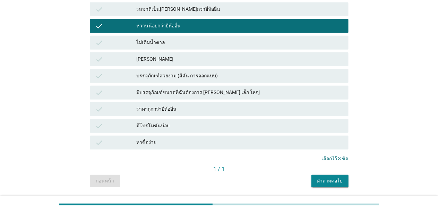
scroll to position [302, 0]
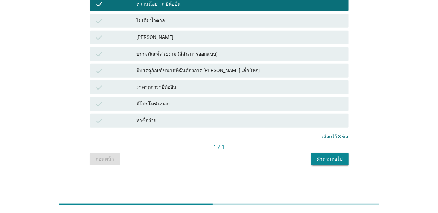
click at [330, 157] on div "คำถามต่อไป" at bounding box center [330, 158] width 26 height 7
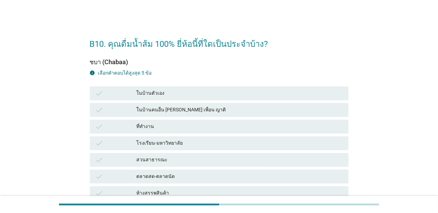
click at [136, 96] on div "check" at bounding box center [115, 93] width 41 height 8
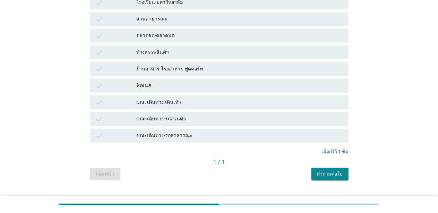
scroll to position [156, 0]
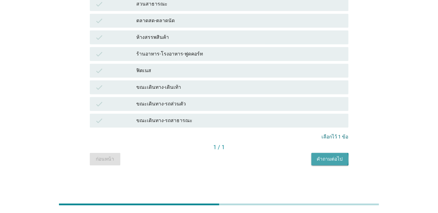
click at [320, 162] on div "คำถามต่อไป" at bounding box center [330, 158] width 26 height 7
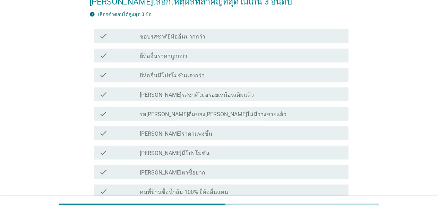
scroll to position [69, 0]
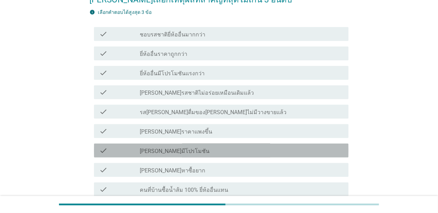
click at [191, 151] on div "check_box_outline_blank มาลีไม่ค่อยมีโปรโมชัน" at bounding box center [241, 150] width 203 height 8
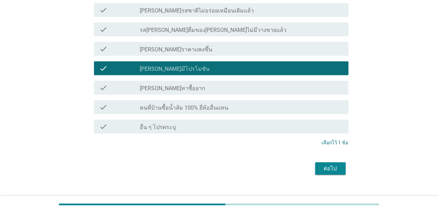
scroll to position [163, 0]
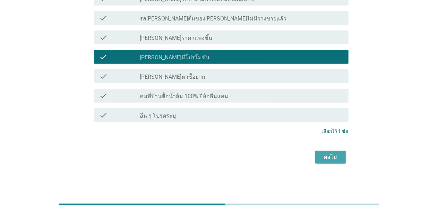
click at [336, 152] on button "ต่อไป" at bounding box center [330, 157] width 31 height 12
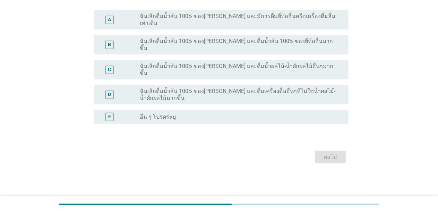
scroll to position [0, 0]
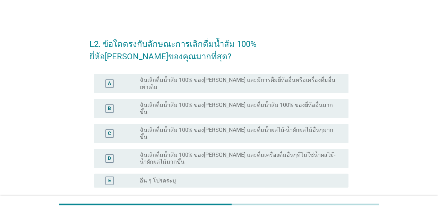
click at [295, 77] on label "ฉันเลิกดื่มน้ำส้ม 100% ของมาลี และมีการดื่มยี่ห้ออื่นหรือเครื่องดื่มอื่นเท่าเดิม" at bounding box center [238, 84] width 197 height 14
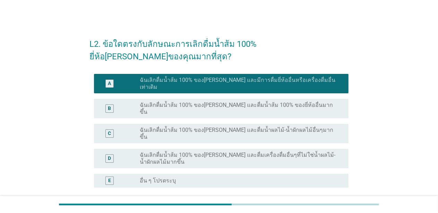
click at [303, 102] on div "radio_button_unchecked ฉันเลิกดื่มน้ำส้ม 100% ของมาลี และดื่มน้ำส้ม 100% ของยี่…" at bounding box center [238, 109] width 197 height 14
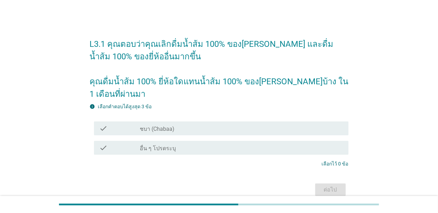
click at [165, 126] on label "ชบา (Chabaa)" at bounding box center [157, 129] width 35 height 7
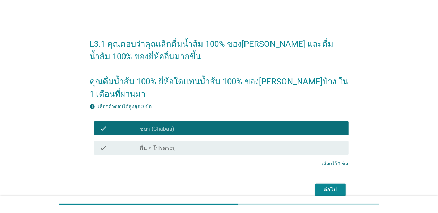
click at [330, 186] on div "ต่อไป" at bounding box center [330, 190] width 19 height 8
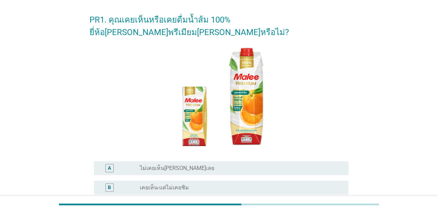
scroll to position [35, 0]
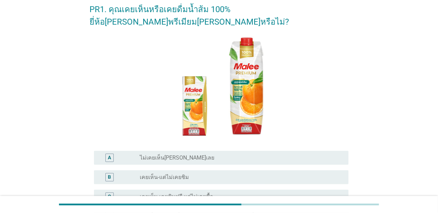
click at [209, 174] on div "radio_button_unchecked เคยเห็น-แต่ไม่เคยชิม" at bounding box center [238, 177] width 197 height 7
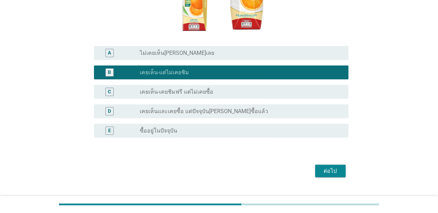
scroll to position [141, 0]
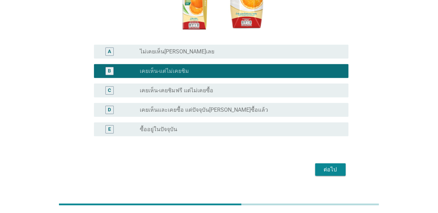
click at [330, 166] on div "ต่อไป" at bounding box center [330, 170] width 19 height 8
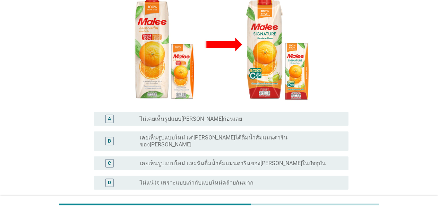
scroll to position [104, 0]
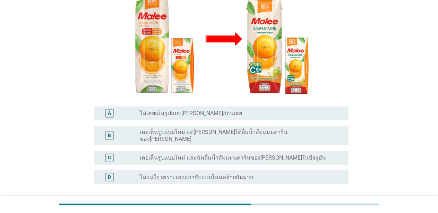
click at [215, 174] on label "ไม่แน่ใจ เพราะแบบเก่ากับแบบใหม่คล้ายกันมาก" at bounding box center [197, 177] width 114 height 7
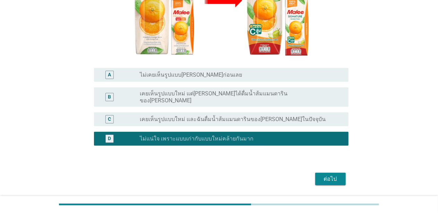
scroll to position [146, 0]
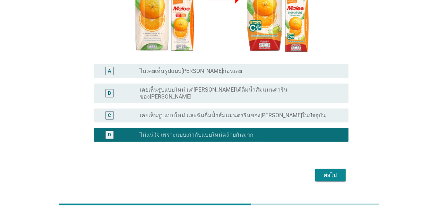
click at [335, 171] on div "ต่อไป" at bounding box center [330, 175] width 19 height 8
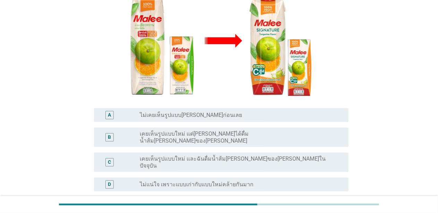
scroll to position [104, 0]
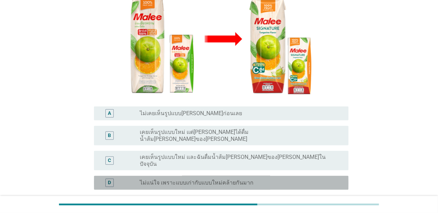
click at [244, 179] on label "ไม่แน่ใจ เพราะแบบเก่ากับแบบใหม่คล้ายกันมาก" at bounding box center [197, 182] width 114 height 7
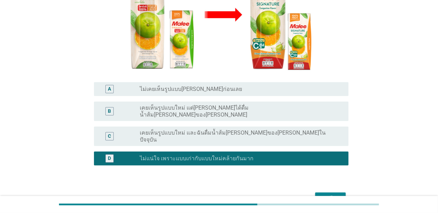
scroll to position [139, 0]
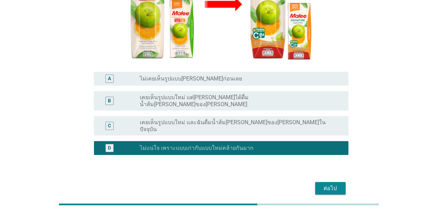
click at [330, 184] on div "ต่อไป" at bounding box center [330, 188] width 19 height 8
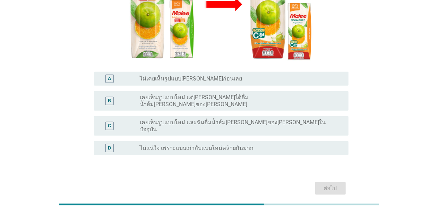
click at [220, 145] on label "ไม่แน่ใจ เพราะแบบเก่ากับแบบใหม่คล้ายกันมาก" at bounding box center [197, 148] width 114 height 7
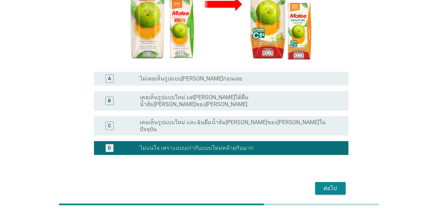
click at [335, 182] on button "ต่อไป" at bounding box center [330, 188] width 31 height 12
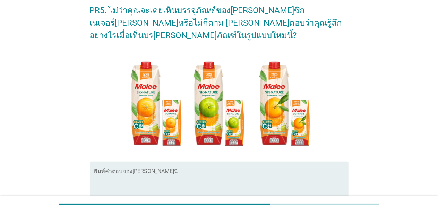
scroll to position [69, 0]
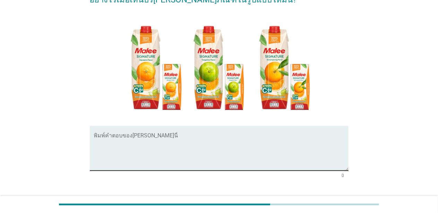
click at [217, 138] on textarea "พิมพ์คำตอบของคุณ ที่นี่" at bounding box center [221, 152] width 255 height 36
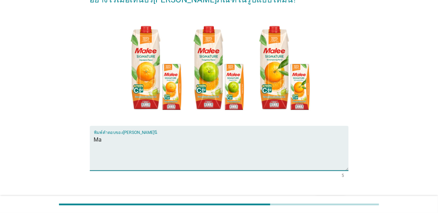
type textarea "M"
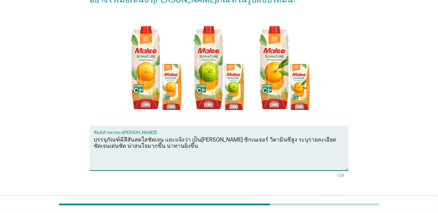
type textarea "บรรจุภัณฑ์มีสีสันสดใสชัดเจน และแจ้งว่า เป็นมาลี ซิกเนเจอร์ วิตามินซีสูง ระบุราย…"
click at [335, 199] on div "ต่อไป" at bounding box center [330, 203] width 19 height 8
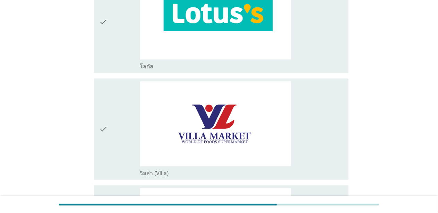
scroll to position [764, 0]
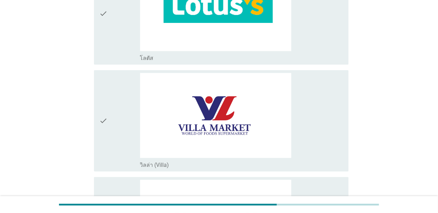
click at [112, 43] on div "check" at bounding box center [120, 14] width 41 height 96
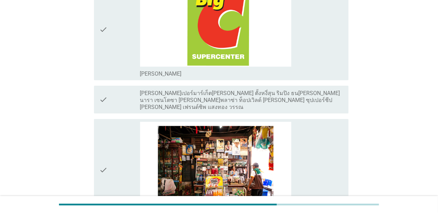
scroll to position [1215, 0]
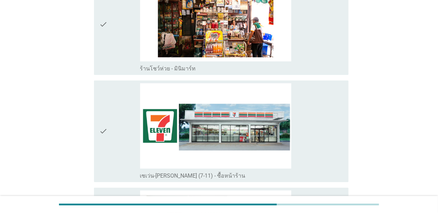
click at [110, 158] on div "check" at bounding box center [120, 131] width 41 height 96
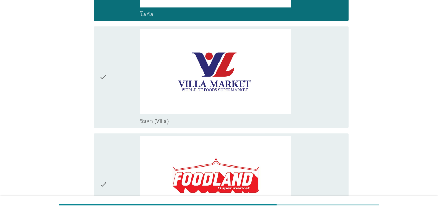
scroll to position [798, 0]
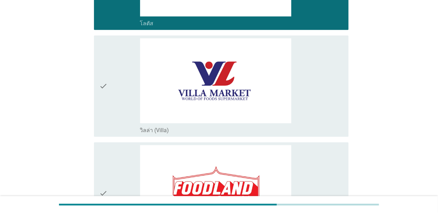
drag, startPoint x: 112, startPoint y: 154, endPoint x: 43, endPoint y: 94, distance: 91.0
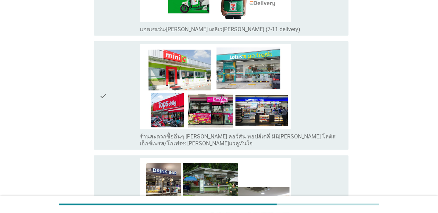
scroll to position [1458, 0]
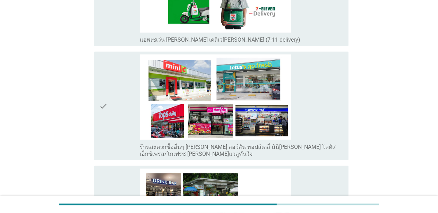
click at [98, 144] on div "check check_box_outline_blank ร้านสะดวกซื้ออื่นๆ เช่น ลอว์สัน ทอปส์เดลี่ มินิบิ…" at bounding box center [221, 106] width 255 height 109
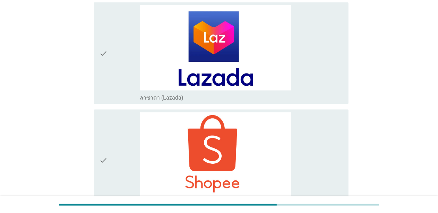
scroll to position [1735, 0]
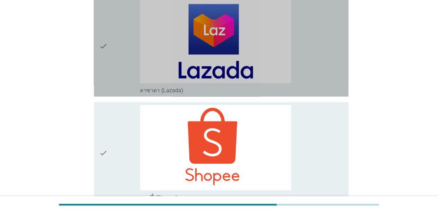
click at [113, 60] on div "check" at bounding box center [120, 46] width 41 height 96
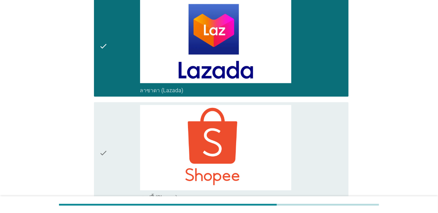
click at [110, 128] on div "check" at bounding box center [120, 153] width 41 height 96
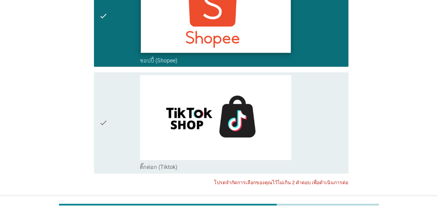
scroll to position [1915, 0]
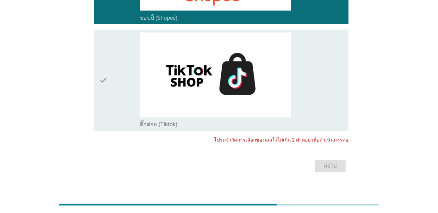
click at [90, 75] on div "check check_box_outline_blank ติ๊กต่อก (Tiktok)" at bounding box center [219, 80] width 259 height 107
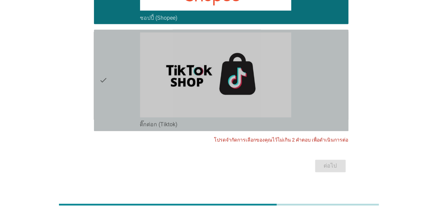
click at [101, 80] on icon "check" at bounding box center [104, 81] width 8 height 96
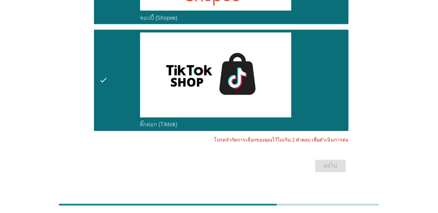
click at [102, 82] on icon "check" at bounding box center [104, 81] width 8 height 96
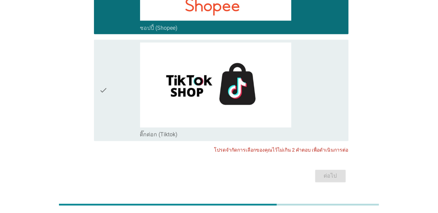
scroll to position [1776, 0]
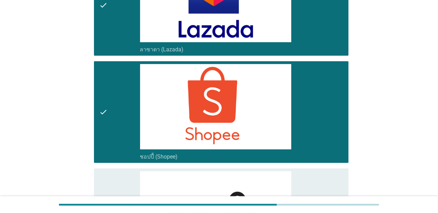
click at [103, 103] on icon "check" at bounding box center [104, 112] width 8 height 96
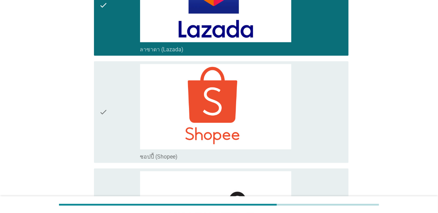
click at [108, 35] on icon "check" at bounding box center [104, 5] width 8 height 96
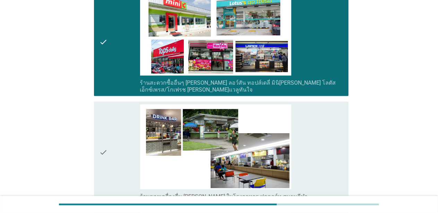
scroll to position [1360, 0]
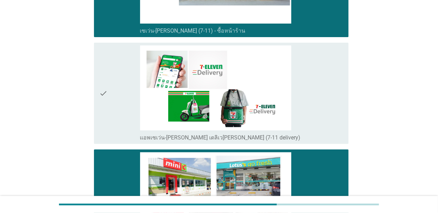
click at [121, 159] on div "check" at bounding box center [120, 203] width 41 height 103
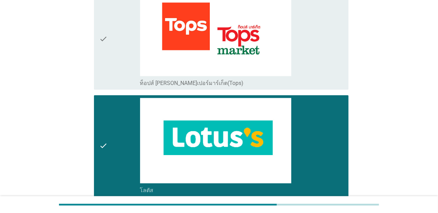
click at [133, 135] on div "check" at bounding box center [120, 146] width 41 height 96
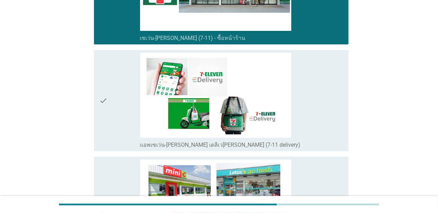
scroll to position [1394, 0]
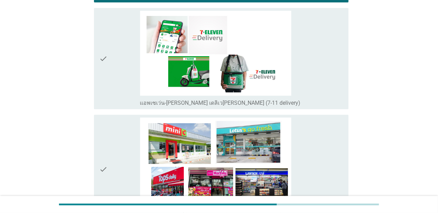
click at [101, 133] on icon "check" at bounding box center [104, 169] width 8 height 103
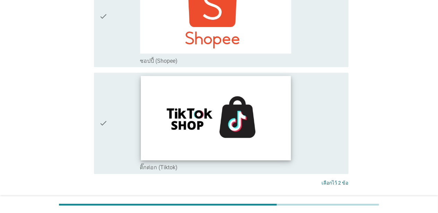
scroll to position [1915, 0]
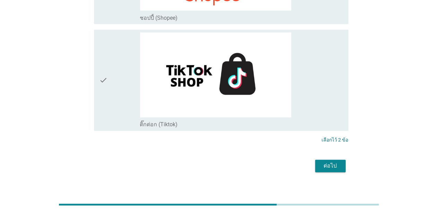
click at [340, 160] on button "ต่อไป" at bounding box center [330, 166] width 31 height 12
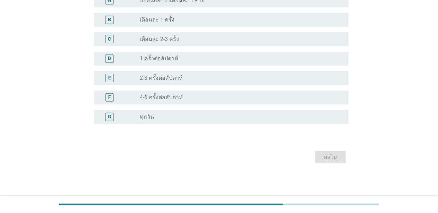
scroll to position [0, 0]
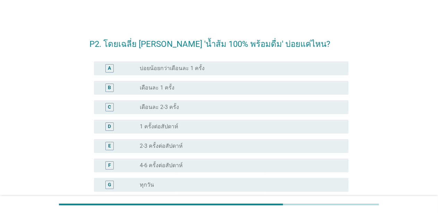
click at [193, 128] on div "radio_button_unchecked 1 ครั้งต่อสัปดาห์" at bounding box center [238, 126] width 197 height 7
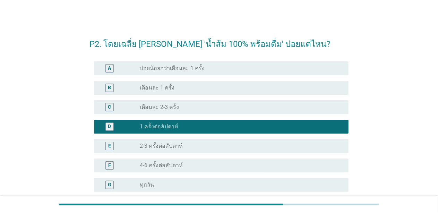
scroll to position [68, 0]
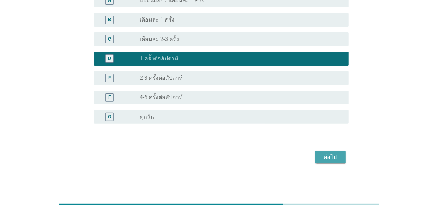
click at [332, 157] on div "ต่อไป" at bounding box center [330, 157] width 19 height 8
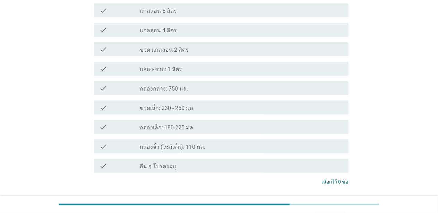
scroll to position [0, 0]
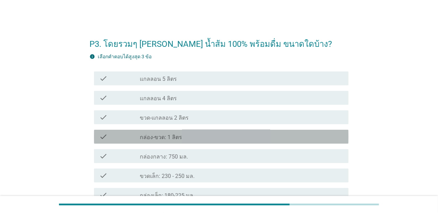
click at [176, 137] on label "กล่อง-ขวด: 1 ลิตร" at bounding box center [161, 137] width 42 height 7
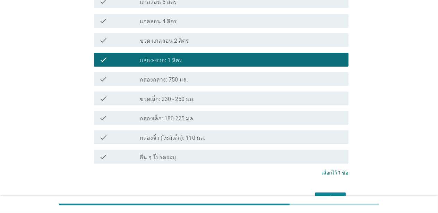
scroll to position [104, 0]
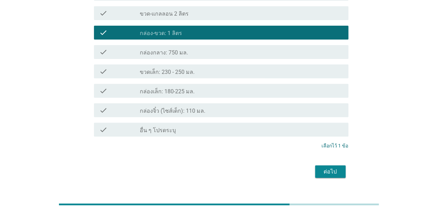
click at [327, 171] on div "ต่อไป" at bounding box center [330, 172] width 19 height 8
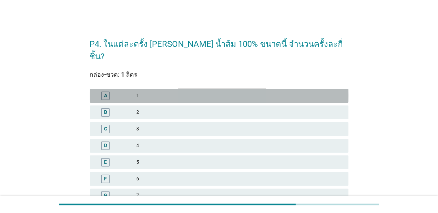
click at [160, 89] on div "A 1" at bounding box center [219, 96] width 259 height 14
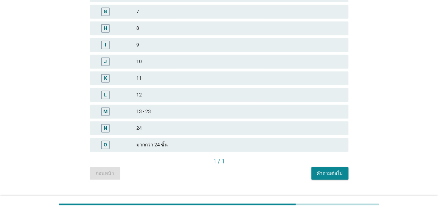
scroll to position [186, 0]
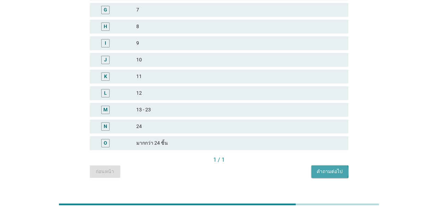
click at [333, 168] on div "คำถามต่อไป" at bounding box center [330, 171] width 26 height 7
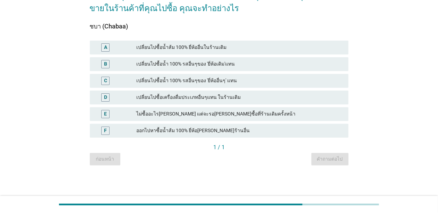
scroll to position [0, 0]
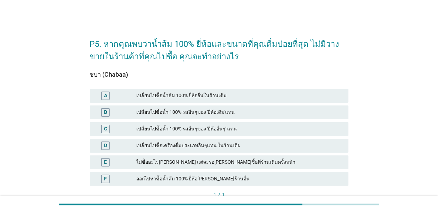
click at [157, 92] on div "เปลี่ยนไปซื้อน้ำส้ม 100% ยี่ห้ออื่นในร้านเดิม" at bounding box center [240, 96] width 206 height 8
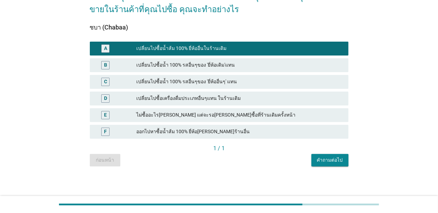
scroll to position [48, 0]
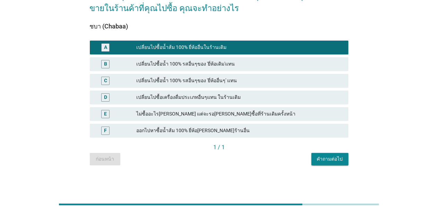
click at [339, 155] on div "คำถามต่อไป" at bounding box center [330, 158] width 26 height 7
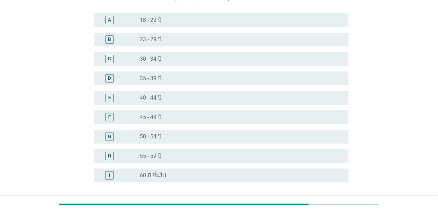
scroll to position [0, 0]
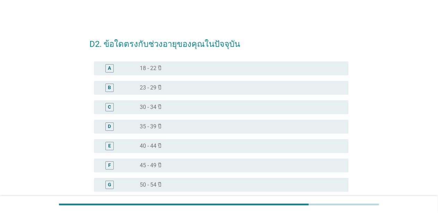
click at [124, 163] on div "F" at bounding box center [120, 165] width 41 height 8
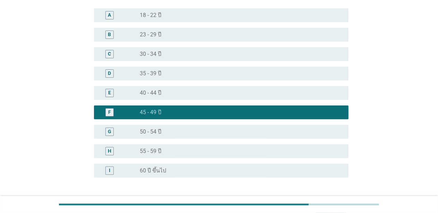
scroll to position [107, 0]
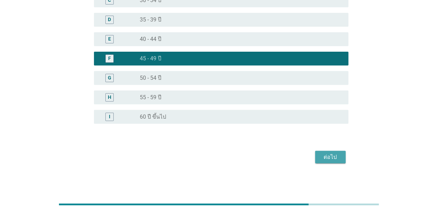
click at [339, 158] on div "ต่อไป" at bounding box center [330, 157] width 19 height 8
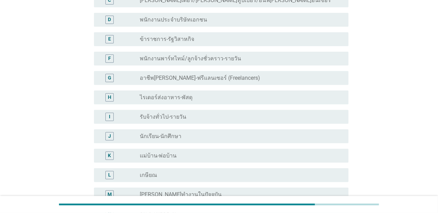
scroll to position [0, 0]
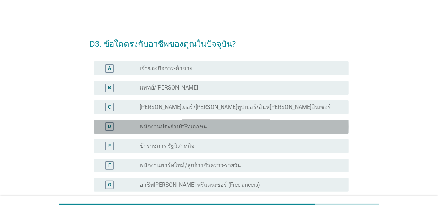
click at [242, 128] on div "radio_button_unchecked พนักงานประจำบริษัทเอกชน" at bounding box center [238, 126] width 197 height 7
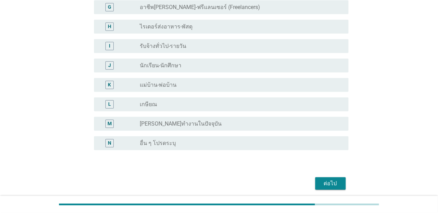
scroll to position [204, 0]
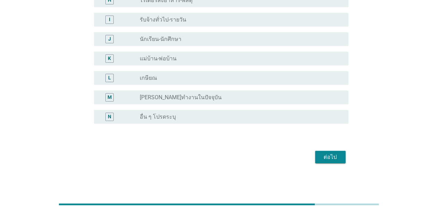
click at [333, 152] on button "ต่อไป" at bounding box center [330, 157] width 31 height 12
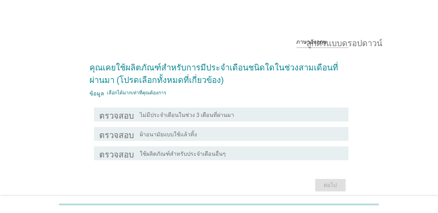
click at [223, 132] on div "โครงร่างกล่องกาเครื่องหมายว่าง ผ้าอนามัยแบบใช้แล้วทิ้ง" at bounding box center [241, 134] width 203 height 8
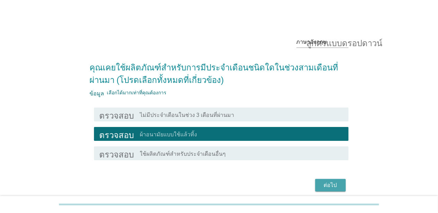
click at [327, 185] on font "ต่อไป" at bounding box center [330, 185] width 13 height 7
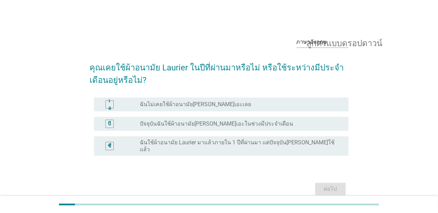
click at [212, 102] on font "ฉันไม่เคยใช้ผ้าอนามัย[PERSON_NAME]เอะเลย" at bounding box center [195, 104] width 111 height 7
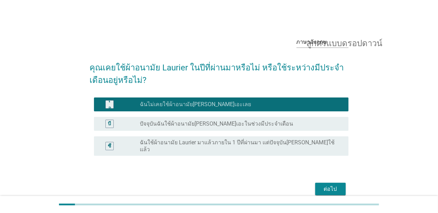
click at [226, 117] on div "บี ปุ่มวิทยุ[PERSON_NAME]เลือก ปัจจุบันฉันใช้ผ้าอนามัย[PERSON_NAME]เอะในช่วงมีป…" at bounding box center [221, 124] width 255 height 14
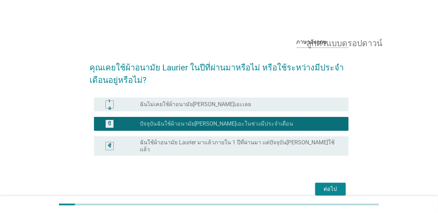
click at [334, 186] on font "ต่อไป" at bounding box center [330, 189] width 13 height 7
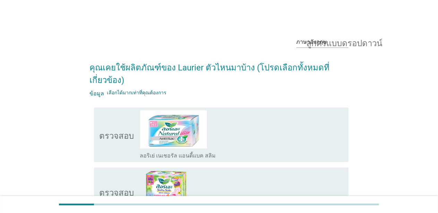
click at [129, 150] on icon "ตรวจสอบ" at bounding box center [117, 134] width 35 height 49
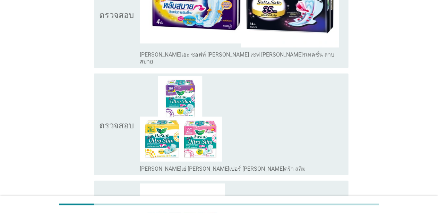
scroll to position [1596, 0]
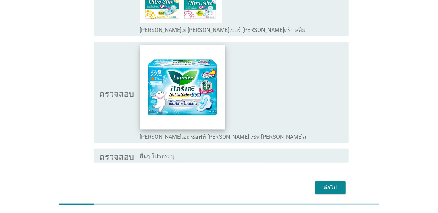
click at [175, 75] on img at bounding box center [183, 87] width 84 height 84
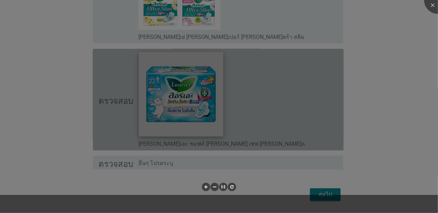
scroll to position [1587, 0]
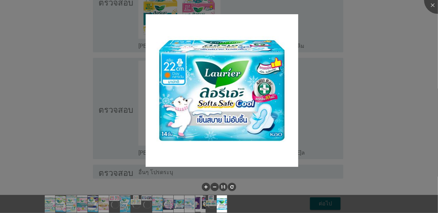
click at [287, 83] on div at bounding box center [219, 106] width 438 height 213
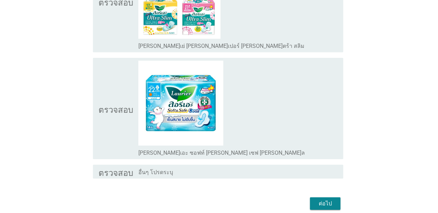
click at [287, 83] on img at bounding box center [222, 90] width 153 height 153
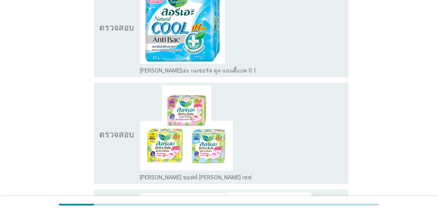
scroll to position [616, 0]
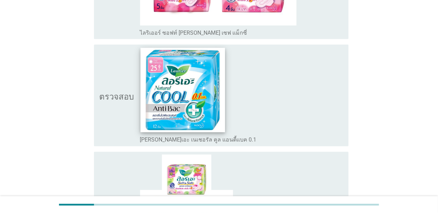
click at [187, 88] on img at bounding box center [183, 90] width 84 height 84
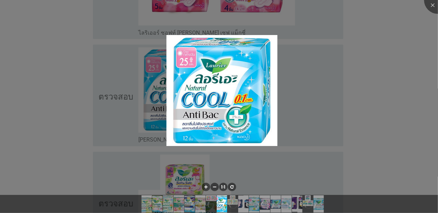
click at [257, 107] on img at bounding box center [222, 90] width 111 height 111
click at [319, 66] on div at bounding box center [219, 106] width 438 height 213
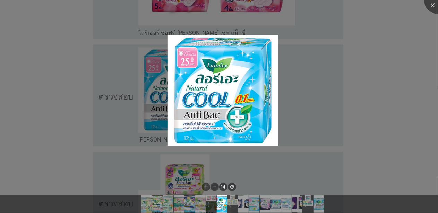
click at [286, 110] on div at bounding box center [219, 106] width 438 height 213
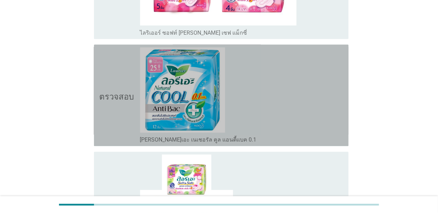
click at [299, 89] on div "โครงร่างกล่องกาเครื่องหมายว่าง [PERSON_NAME]เอะ เนเชอรัล คูล แอนตี้แบค 0.1" at bounding box center [241, 96] width 203 height 96
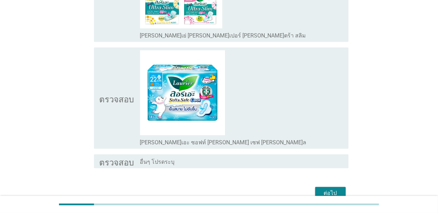
scroll to position [1604, 0]
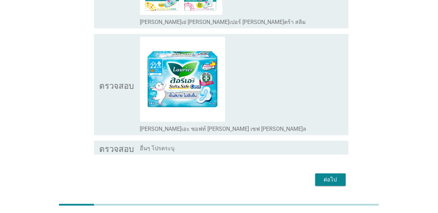
click at [336, 176] on font "ต่อไป" at bounding box center [330, 179] width 13 height 7
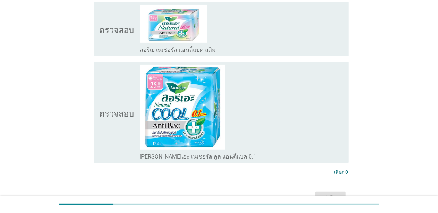
scroll to position [104, 0]
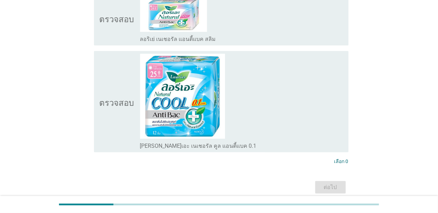
click at [302, 103] on div "โครงร่างกล่องกาเครื่องหมายว่าง [PERSON_NAME]เอะ เนเชอรัล คูล แอนตี้แบค 0.1" at bounding box center [241, 102] width 203 height 96
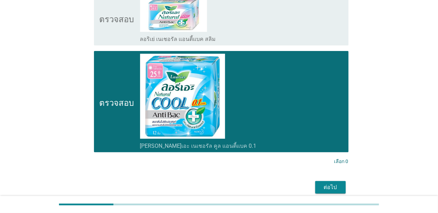
click at [333, 187] on font "ต่อไป" at bounding box center [330, 187] width 13 height 7
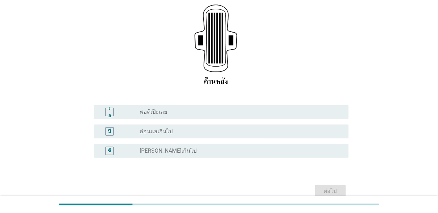
click at [183, 152] on div "ปุ่มวิทยุ[PERSON_NAME]เลือก [PERSON_NAME]เกินไป" at bounding box center [238, 150] width 197 height 7
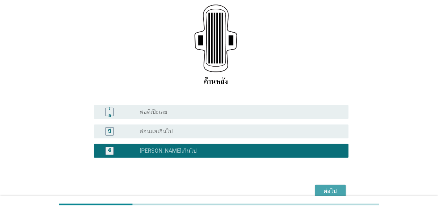
click at [337, 189] on div "ต่อไป" at bounding box center [330, 191] width 19 height 8
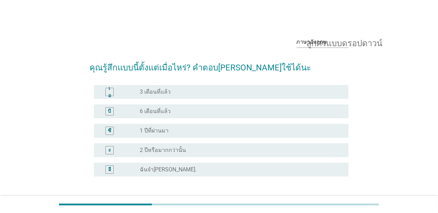
click at [155, 92] on font "3 เดือนที่แล้ว" at bounding box center [155, 91] width 31 height 7
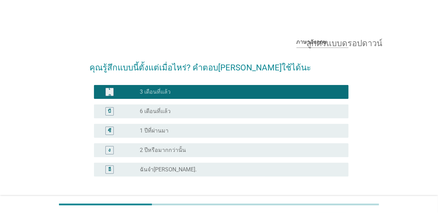
scroll to position [53, 0]
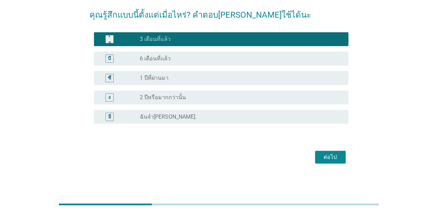
click at [328, 160] on font "ต่อไป" at bounding box center [330, 157] width 13 height 7
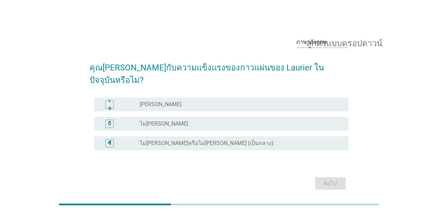
click at [143, 101] on font "[PERSON_NAME]" at bounding box center [161, 104] width 42 height 7
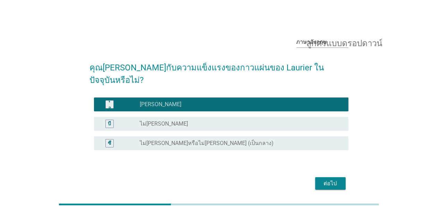
click at [337, 180] on font "ต่อไป" at bounding box center [330, 183] width 13 height 7
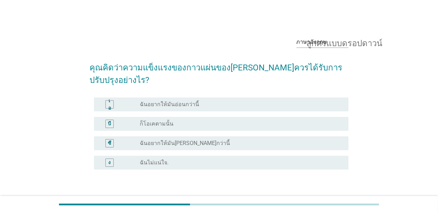
click at [171, 120] on div "ปุ่มวิทยุ[PERSON_NAME]เลือก ก็โอเคตามนั้น" at bounding box center [238, 123] width 197 height 7
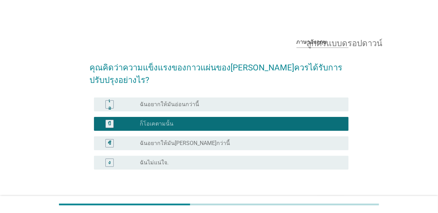
click at [325, 200] on font "ต่อไป" at bounding box center [330, 203] width 13 height 7
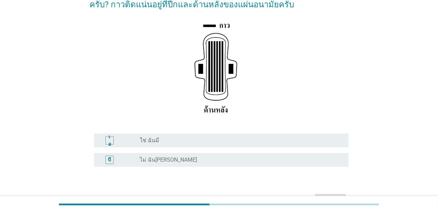
scroll to position [119, 0]
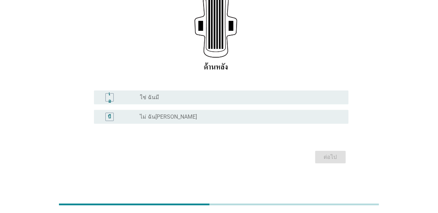
click at [164, 118] on font "ไม่ ฉัน[PERSON_NAME]" at bounding box center [168, 116] width 57 height 7
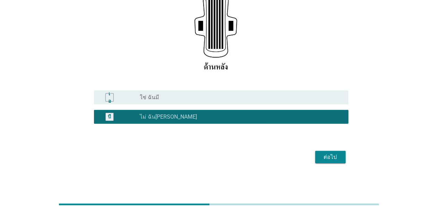
click at [330, 154] on font "ต่อไป" at bounding box center [330, 157] width 13 height 7
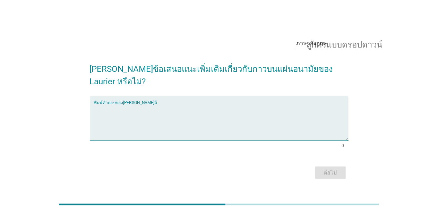
click at [233, 117] on textarea "พิมพ์คำตอบของคุณที่นี่" at bounding box center [221, 122] width 255 height 36
type textarea "ไม่มีเพิ่มเติม"
click at [337, 169] on font "ต่อไป" at bounding box center [330, 173] width 13 height 8
